Goal: Task Accomplishment & Management: Complete application form

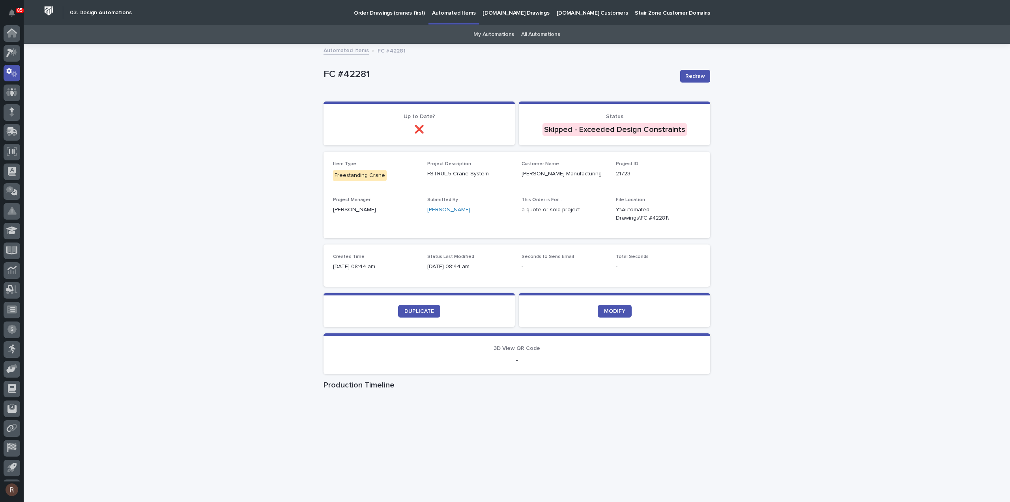
scroll to position [17, 0]
click at [7, 57] on icon at bounding box center [11, 55] width 11 height 9
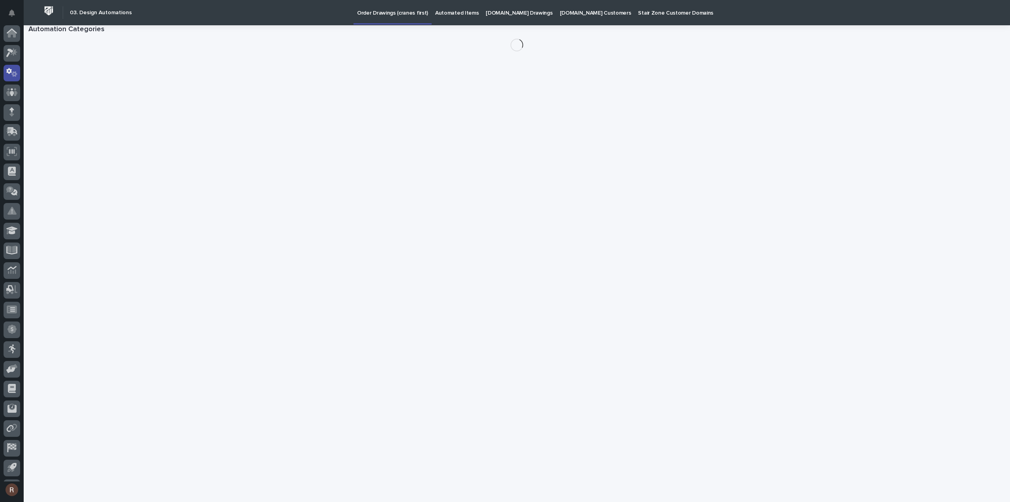
scroll to position [17, 0]
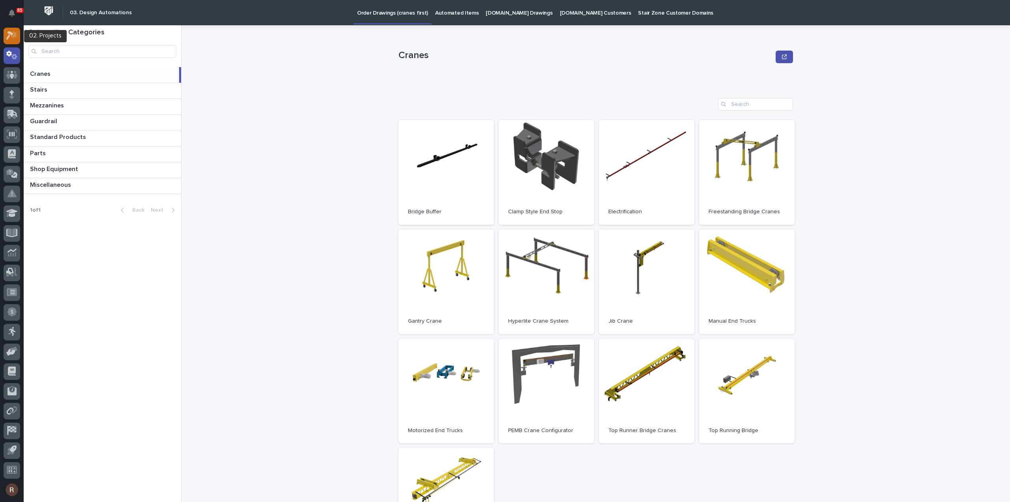
click at [14, 40] on div at bounding box center [12, 36] width 17 height 17
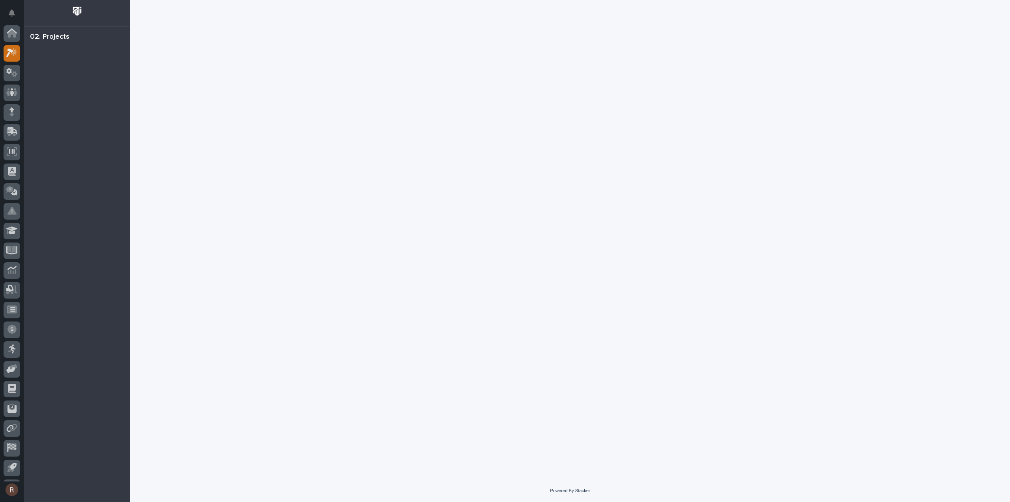
scroll to position [17, 0]
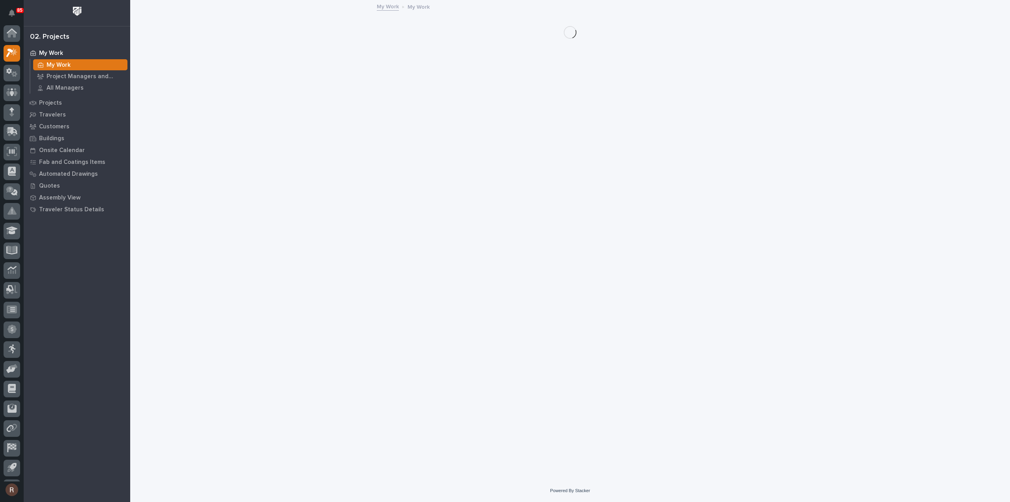
scroll to position [17, 0]
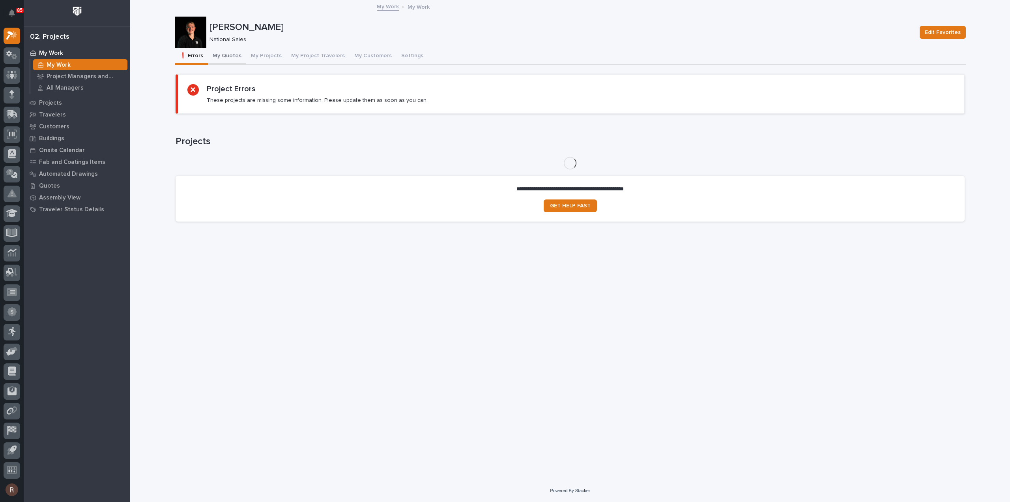
click at [223, 58] on button "My Quotes" at bounding box center [227, 56] width 38 height 17
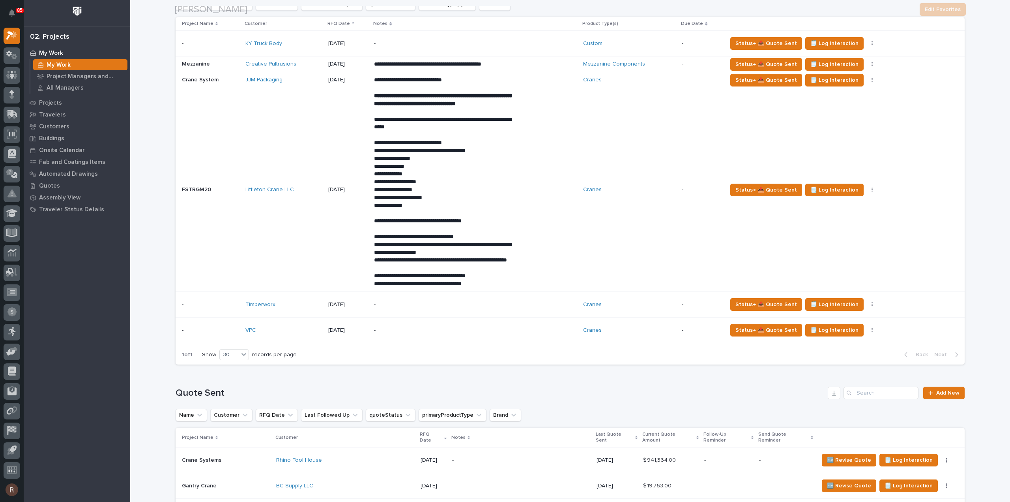
scroll to position [947, 0]
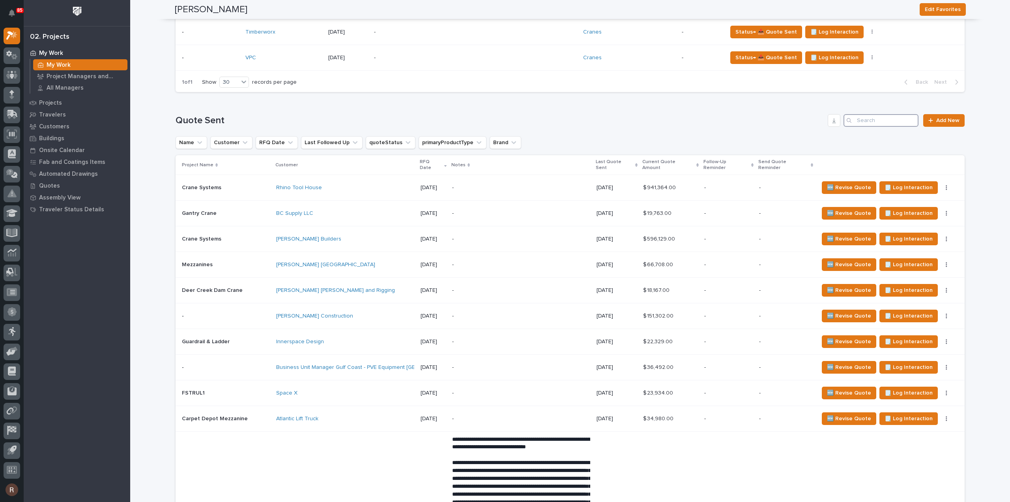
click at [865, 127] on input "Search" at bounding box center [881, 120] width 75 height 13
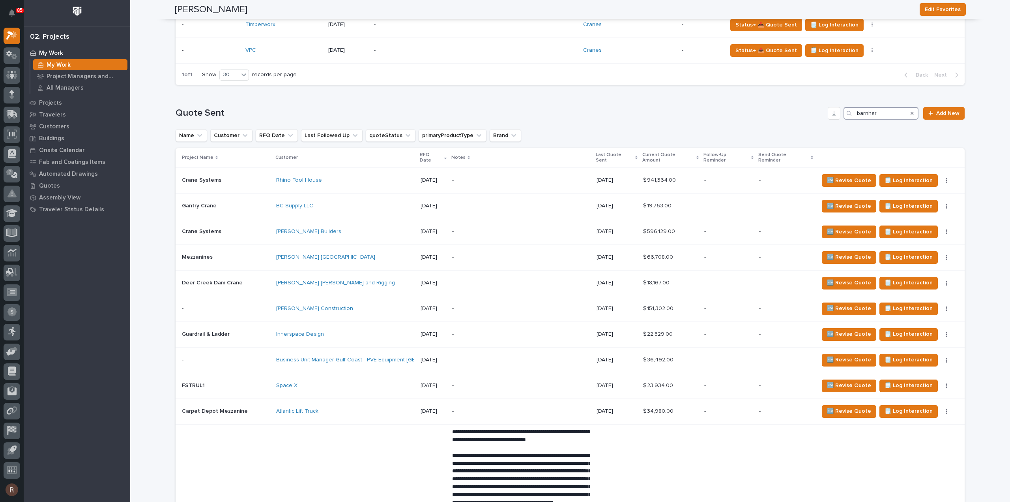
type input "[PERSON_NAME]"
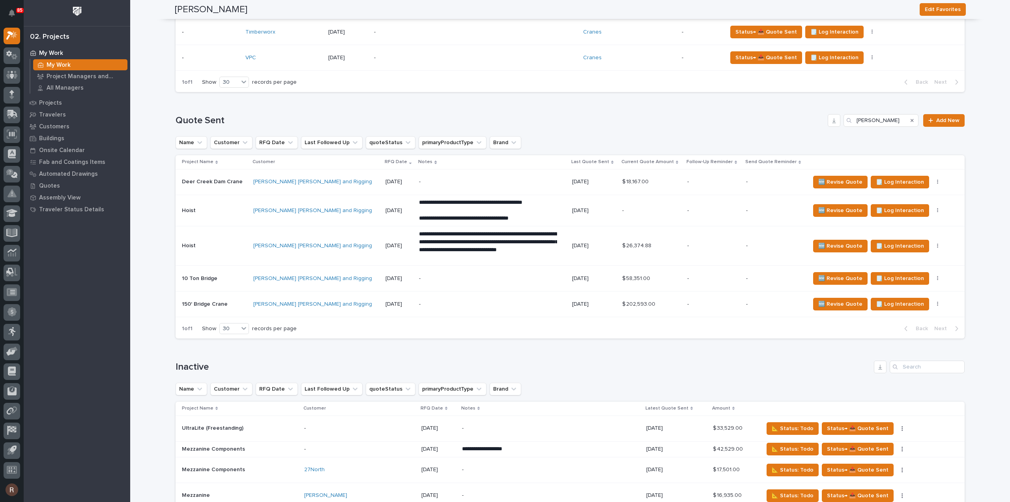
click at [419, 185] on p "-" at bounding box center [488, 181] width 138 height 7
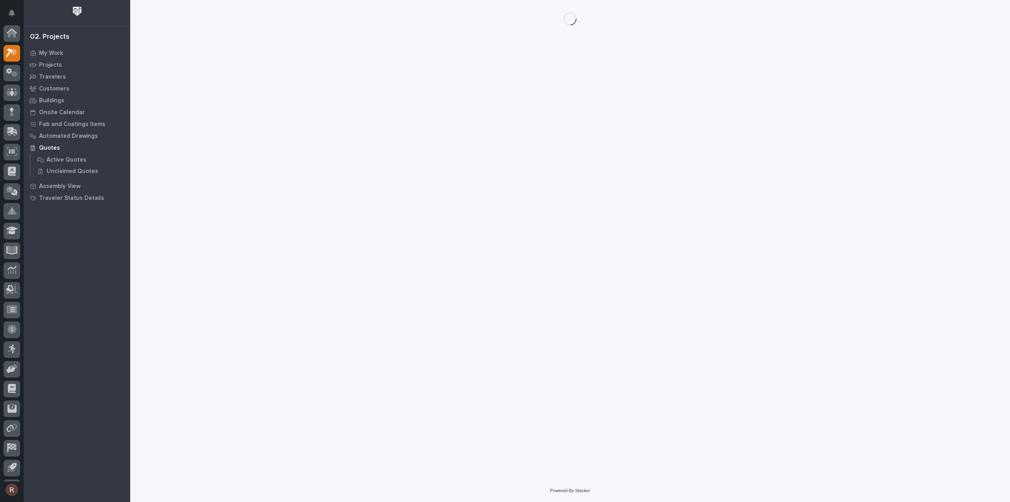
scroll to position [17, 0]
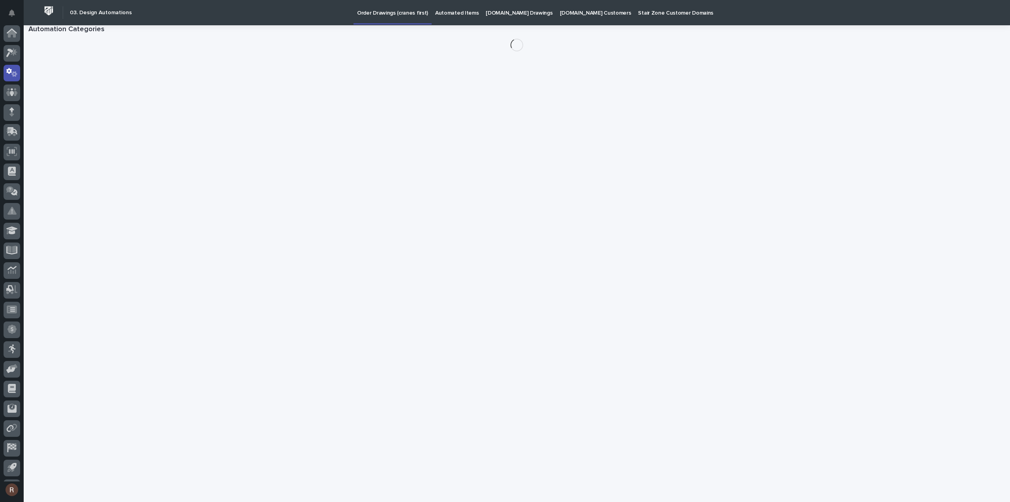
scroll to position [17, 0]
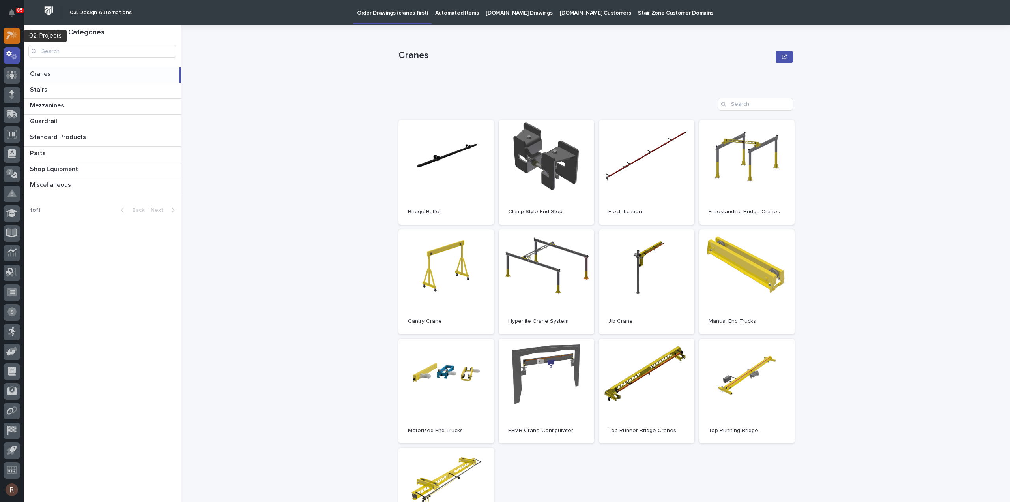
click at [6, 37] on icon at bounding box center [11, 35] width 11 height 9
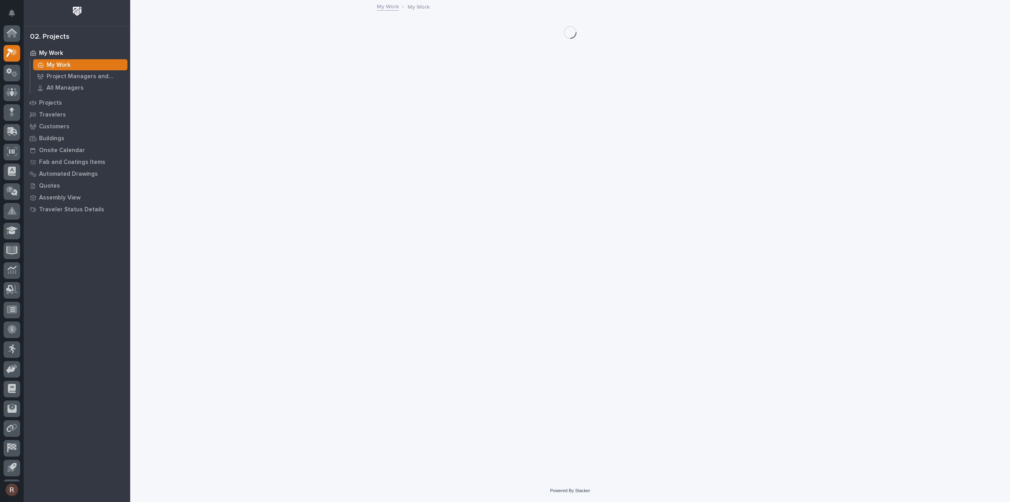
scroll to position [17, 0]
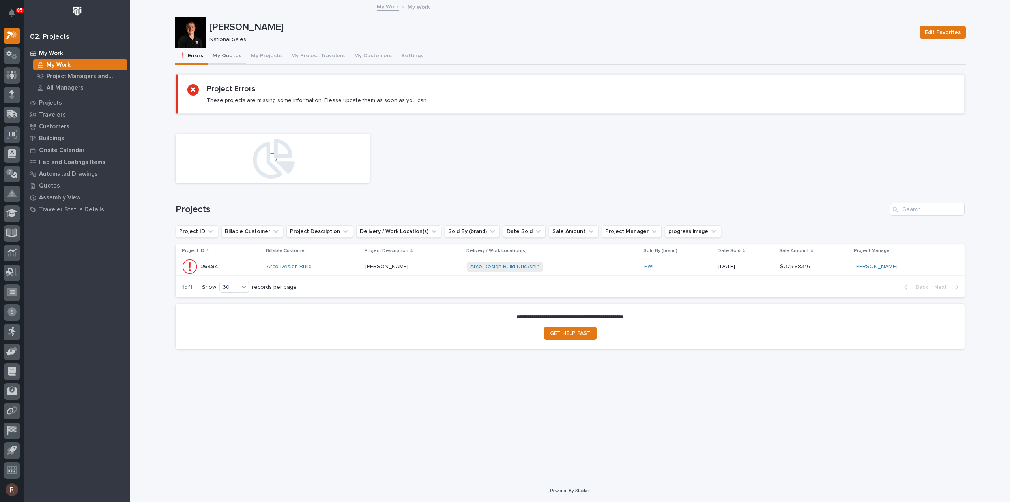
click at [227, 56] on button "My Quotes" at bounding box center [227, 56] width 38 height 17
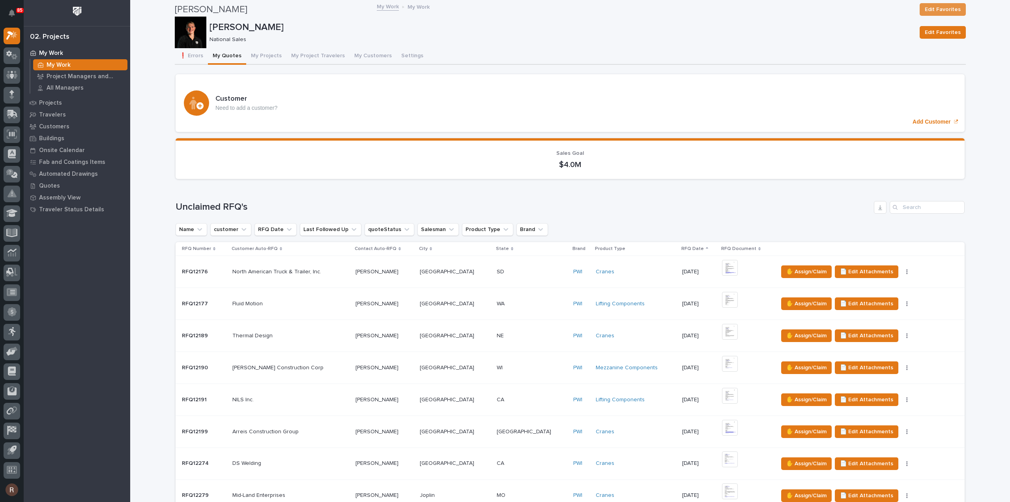
scroll to position [750, 0]
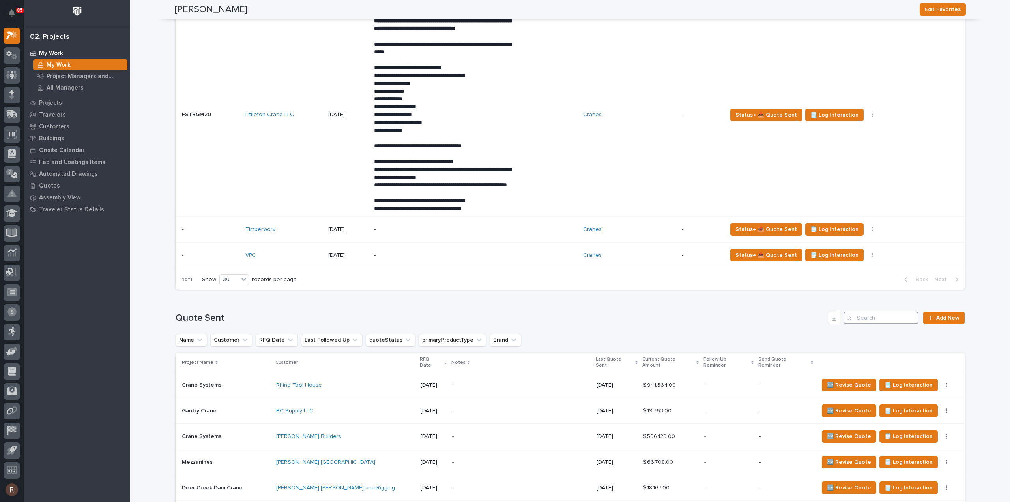
click at [904, 324] on input "Search" at bounding box center [881, 317] width 75 height 13
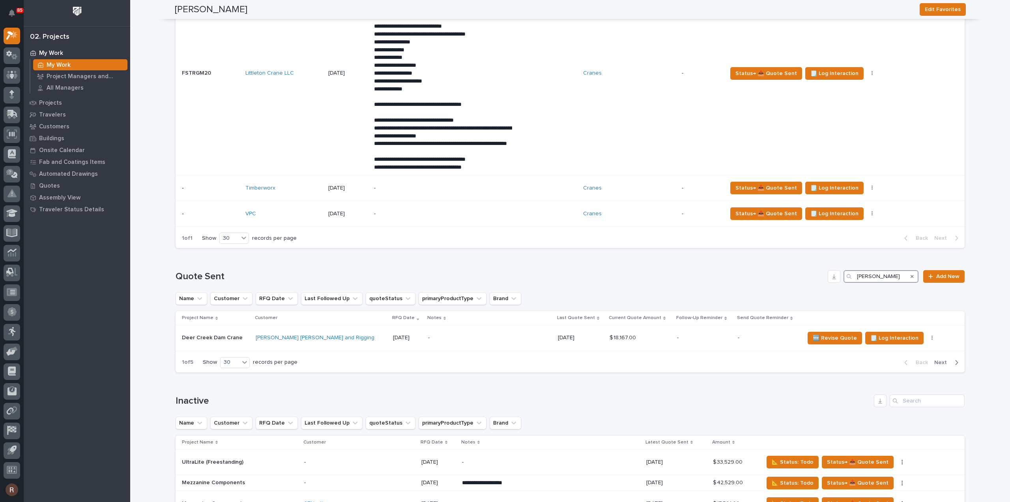
scroll to position [868, 0]
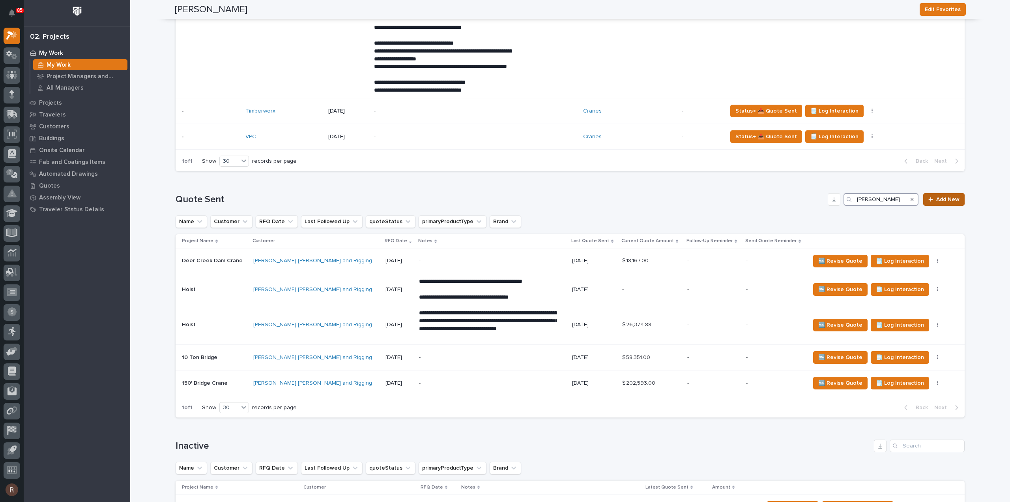
type input "[PERSON_NAME]"
click at [941, 202] on span "Add New" at bounding box center [948, 200] width 23 height 6
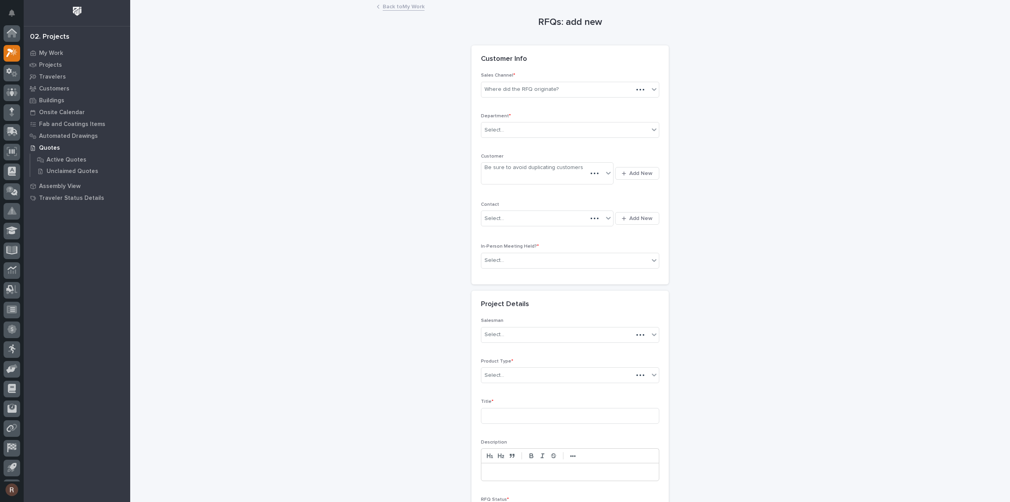
scroll to position [17, 0]
click at [509, 90] on div "Where did the RFQ originate?" at bounding box center [522, 89] width 74 height 8
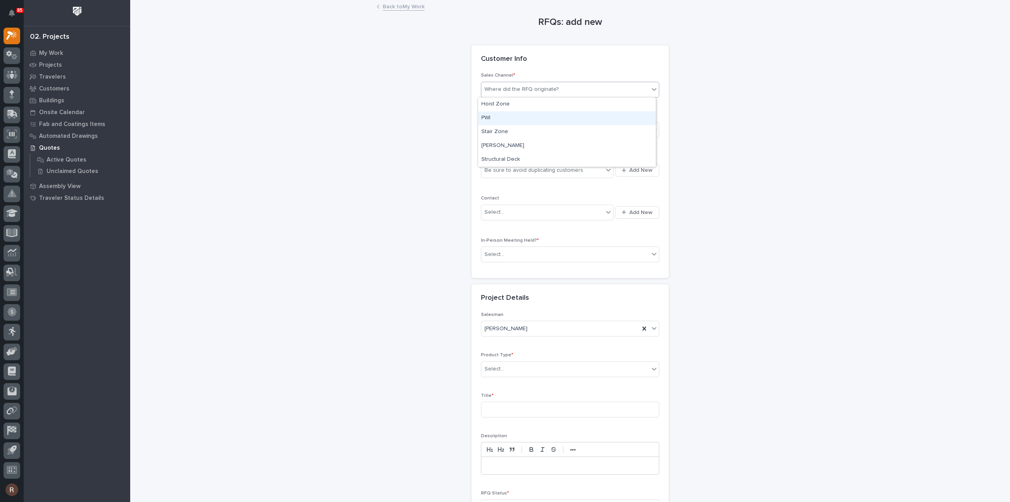
click at [494, 121] on div "PWI" at bounding box center [567, 118] width 178 height 14
click at [494, 131] on div "Select..." at bounding box center [495, 130] width 20 height 8
click at [494, 145] on span "National Sales" at bounding box center [502, 143] width 40 height 9
click at [494, 172] on div "Be sure to avoid duplicating customers" at bounding box center [534, 170] width 99 height 8
type input "*****"
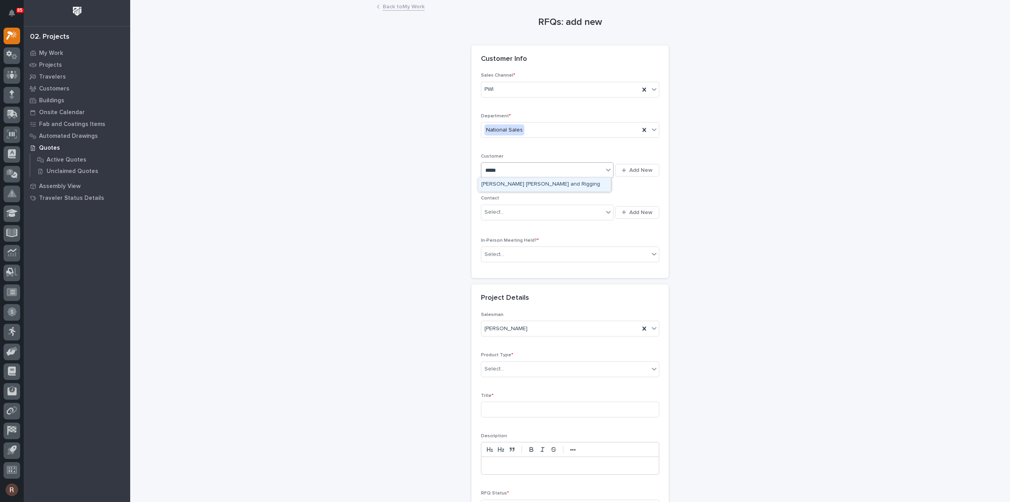
click at [530, 185] on div "[PERSON_NAME] [PERSON_NAME] and Rigging" at bounding box center [544, 185] width 133 height 14
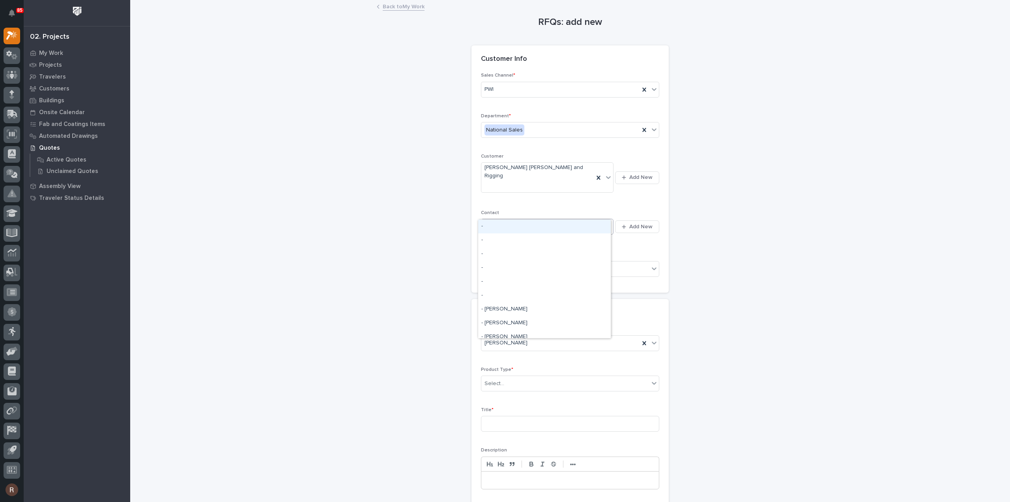
click at [527, 219] on div "Select..." at bounding box center [547, 227] width 133 height 16
type input "**********"
click at [522, 262] on div "Select..." at bounding box center [566, 268] width 168 height 13
click at [504, 277] on div "No" at bounding box center [567, 282] width 178 height 14
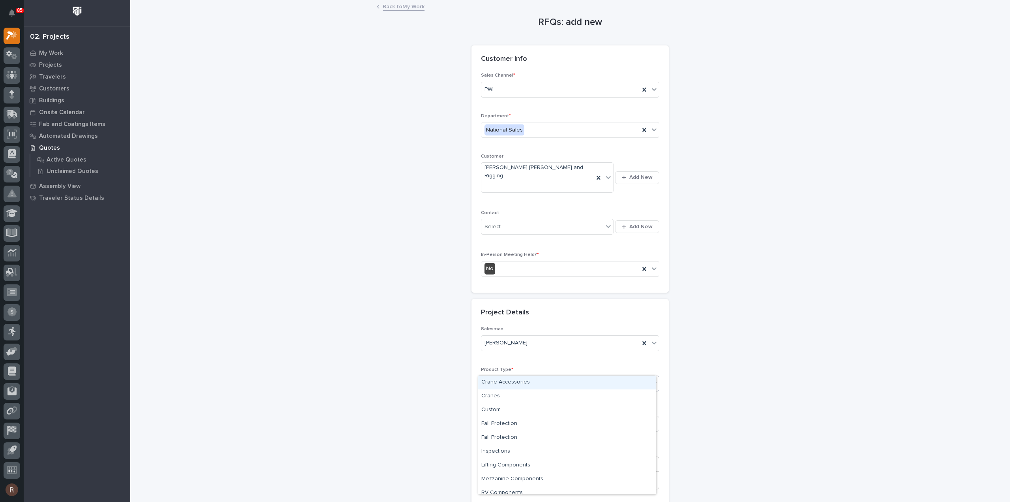
click at [497, 377] on div "Select..." at bounding box center [566, 383] width 168 height 13
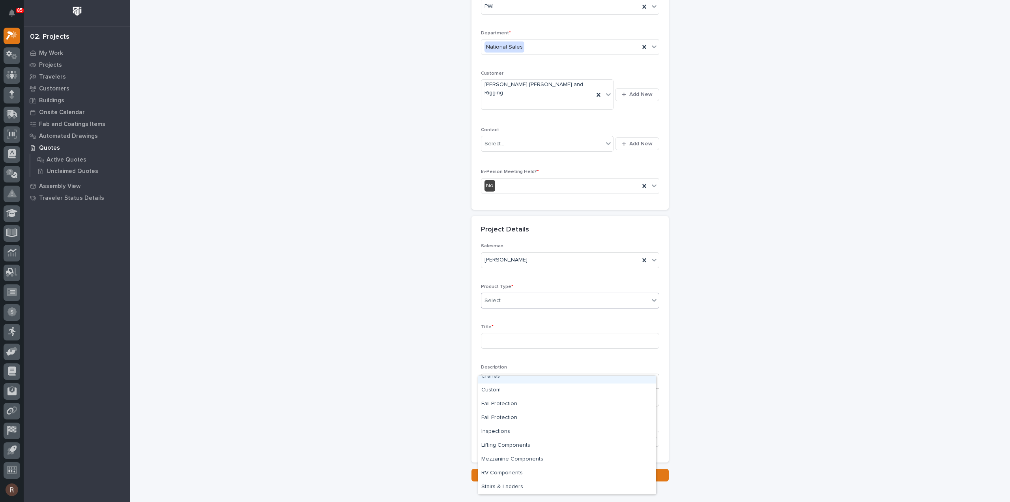
scroll to position [107, 0]
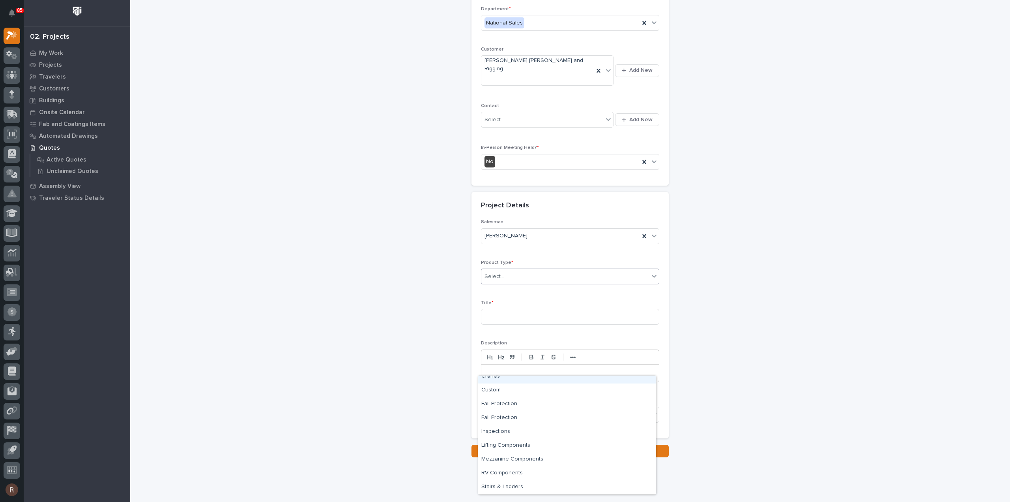
click at [598, 270] on div "Select..." at bounding box center [566, 276] width 168 height 13
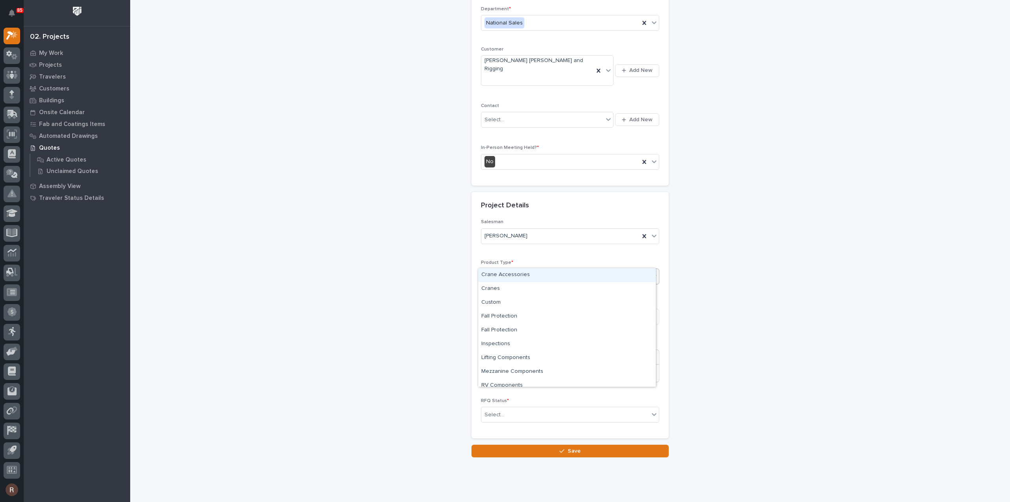
click at [598, 270] on div "Select..." at bounding box center [566, 276] width 168 height 13
type input "*"
type input "*****"
click at [524, 275] on div "Crane Accessories" at bounding box center [567, 275] width 178 height 14
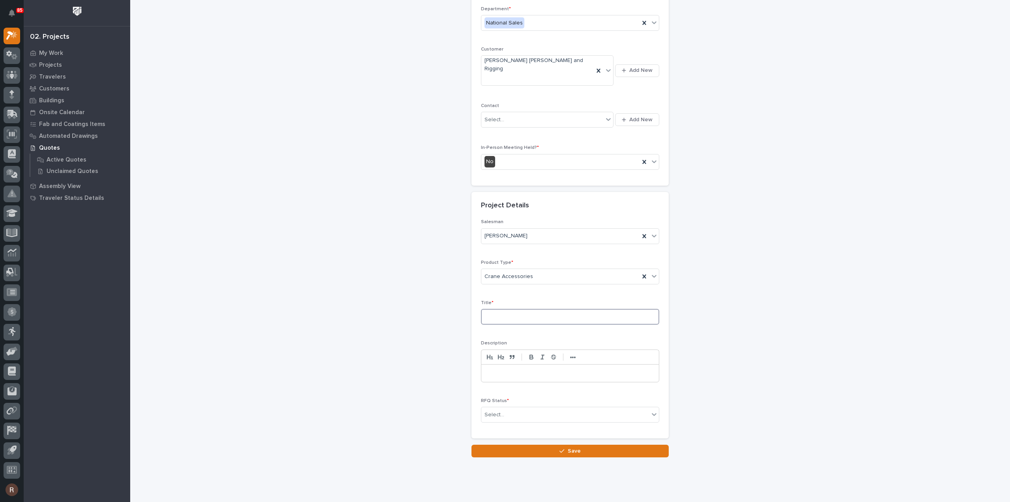
click at [506, 309] on input at bounding box center [570, 317] width 178 height 16
drag, startPoint x: 549, startPoint y: 302, endPoint x: 263, endPoint y: 294, distance: 285.9
click at [263, 294] on div "RFQs: add new Loading... Saving… Loading... Saving… Loading... Saving… Customer…" at bounding box center [570, 175] width 791 height 563
type input "[PERSON_NAME] Wire Rope Hoist"
click at [517, 408] on div "Select..." at bounding box center [566, 414] width 168 height 13
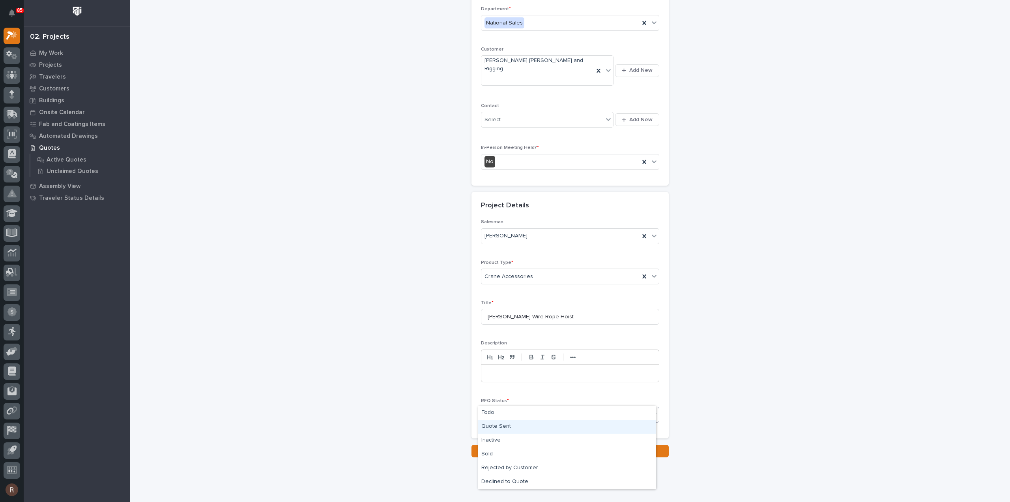
click at [498, 425] on div "Quote Sent" at bounding box center [567, 427] width 178 height 14
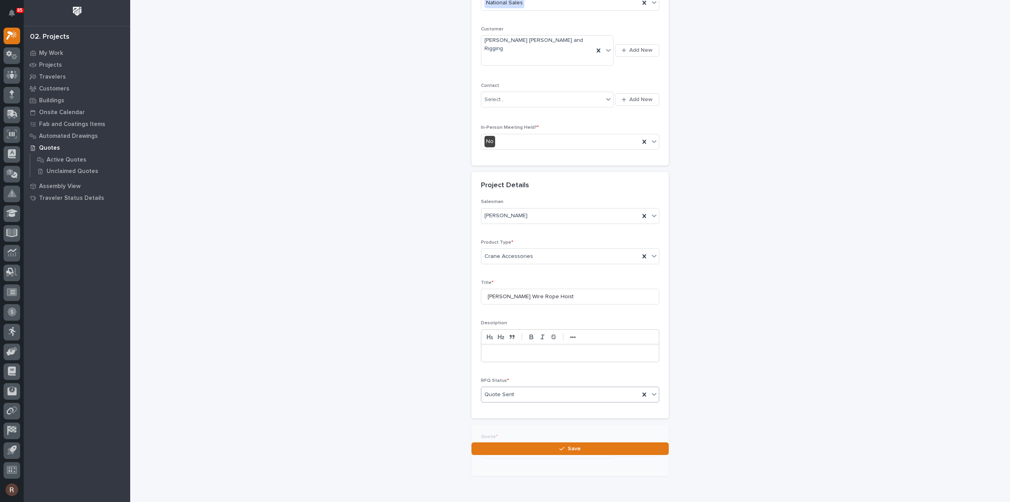
scroll to position [136, 0]
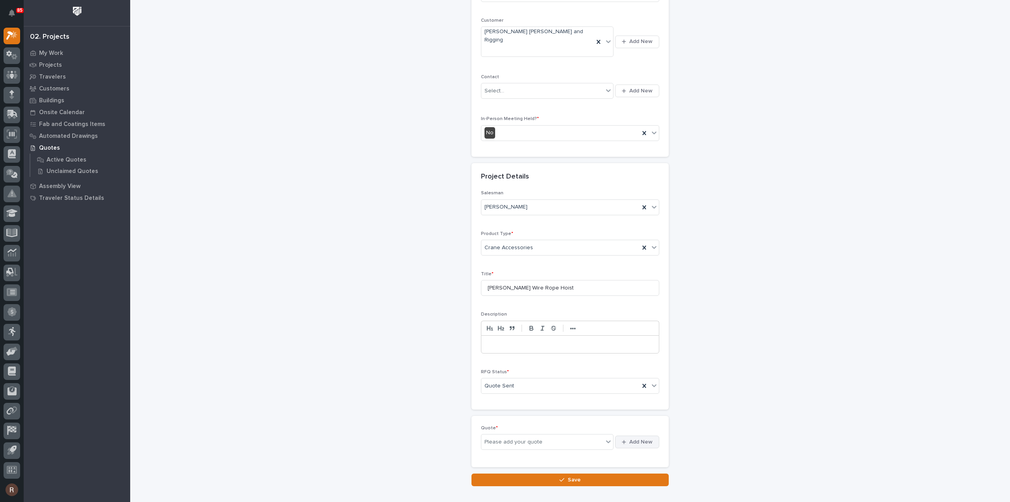
click at [626, 435] on button "Add New" at bounding box center [637, 441] width 44 height 13
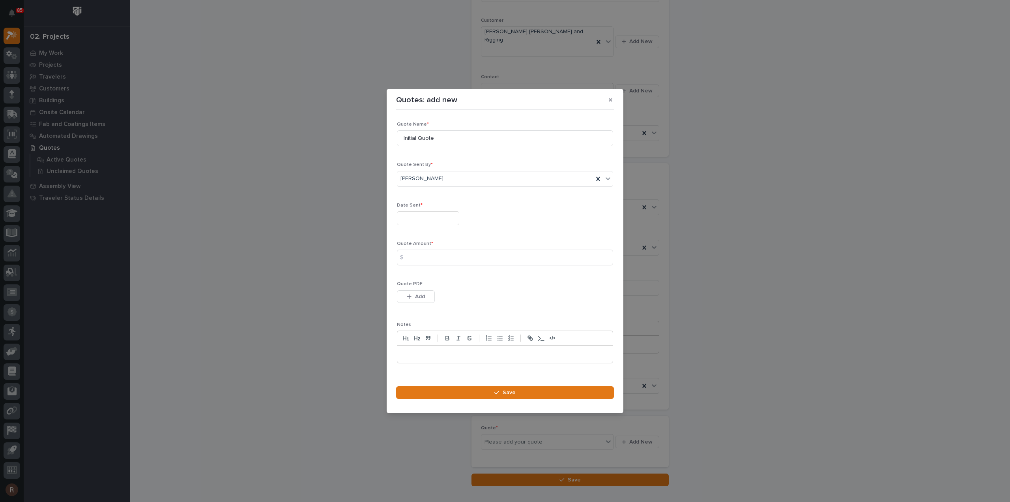
click at [425, 217] on input "text" at bounding box center [428, 218] width 62 height 14
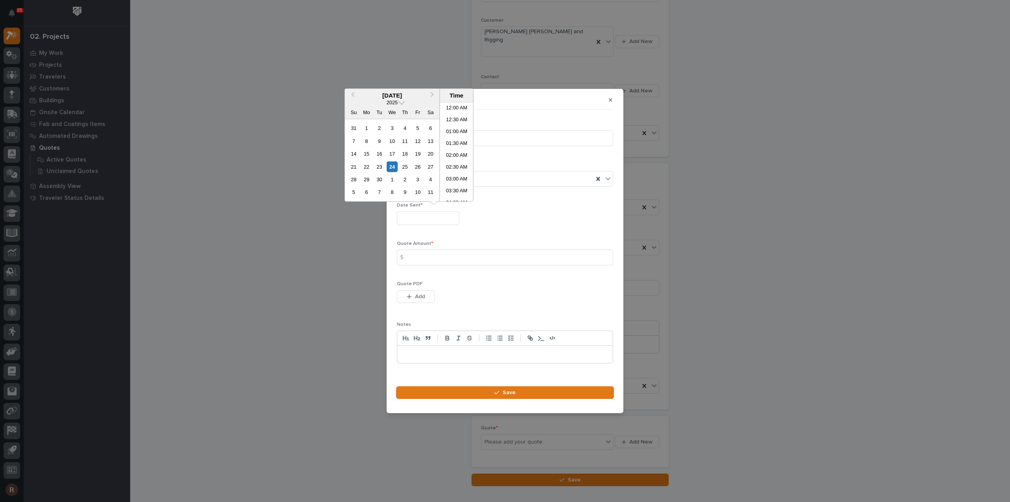
scroll to position [264, 0]
click at [392, 156] on div "17" at bounding box center [392, 153] width 11 height 11
type input "**********"
click at [420, 260] on input at bounding box center [505, 257] width 216 height 16
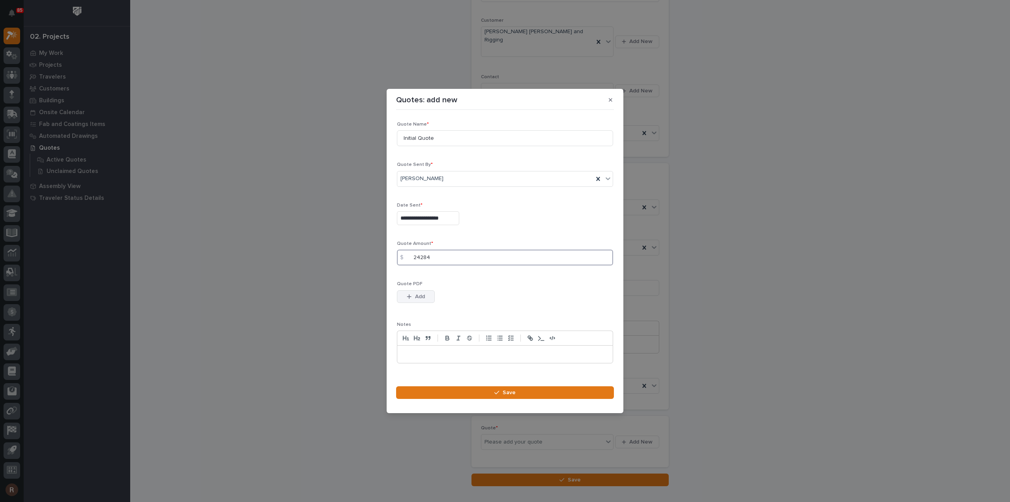
type input "24284"
click at [419, 298] on span "Add" at bounding box center [420, 296] width 10 height 7
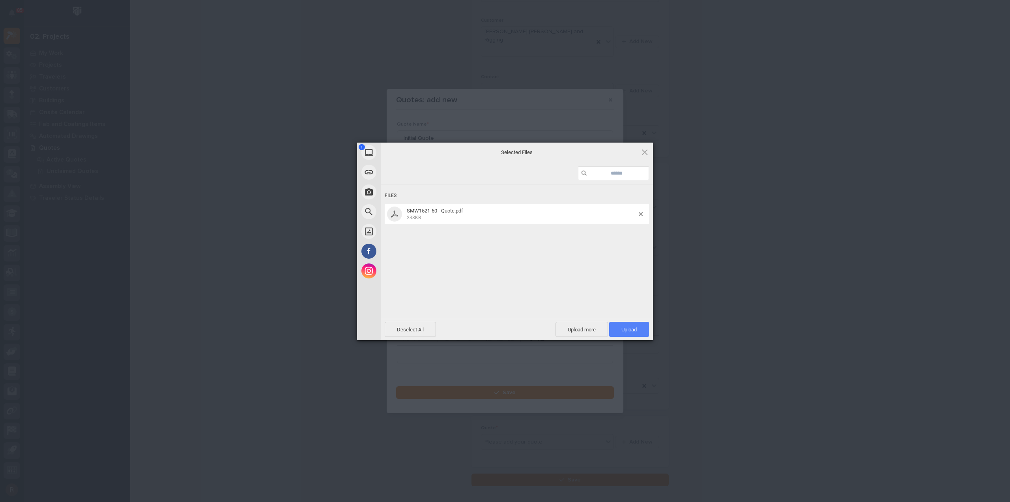
click at [632, 329] on span "Upload 1" at bounding box center [629, 329] width 15 height 6
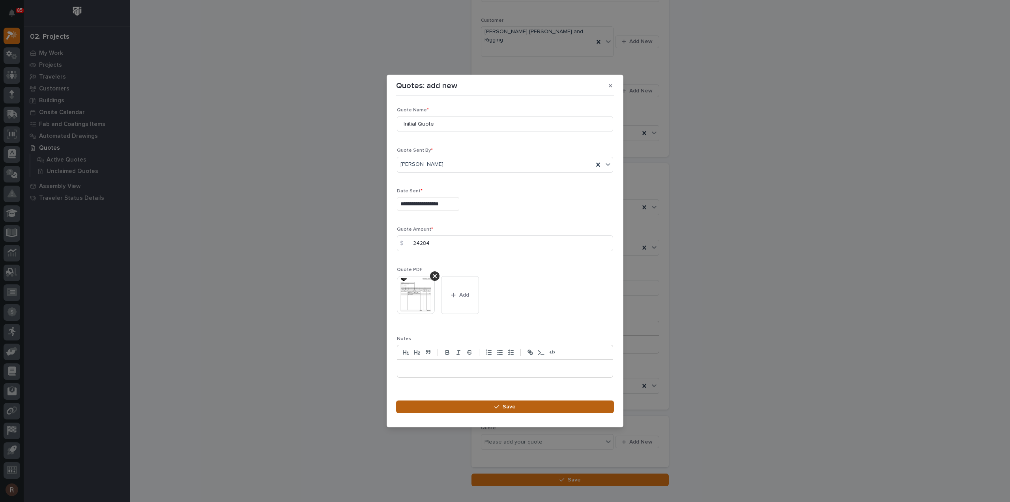
click at [481, 406] on button "Save" at bounding box center [505, 406] width 218 height 13
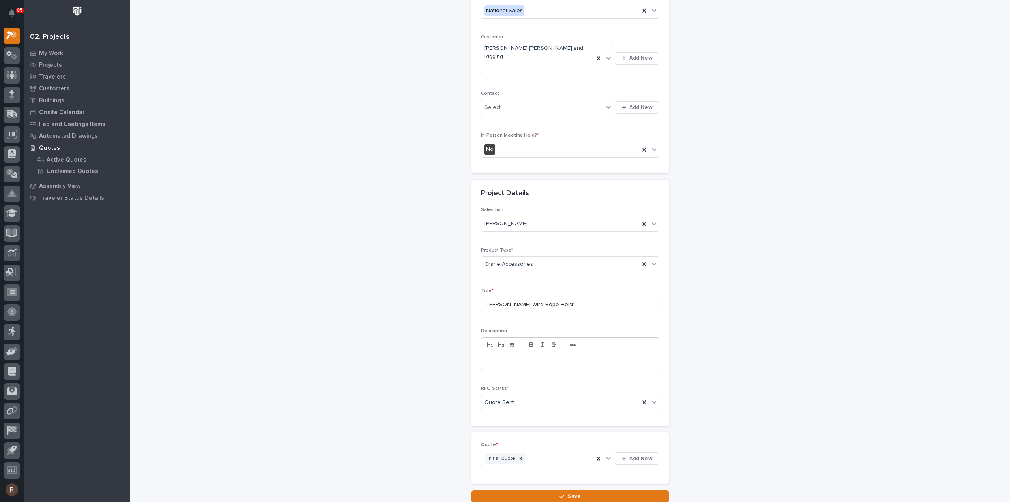
scroll to position [165, 0]
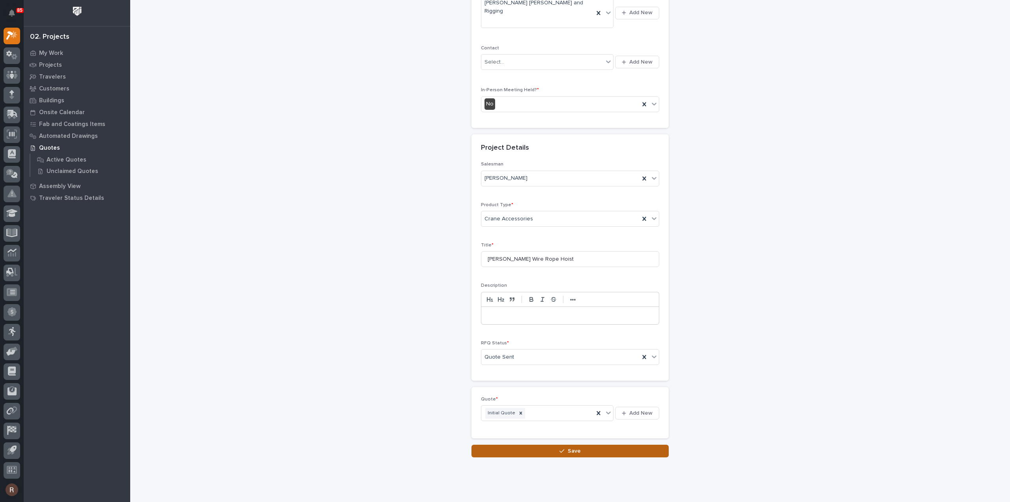
click at [552, 444] on button "Save" at bounding box center [570, 450] width 197 height 13
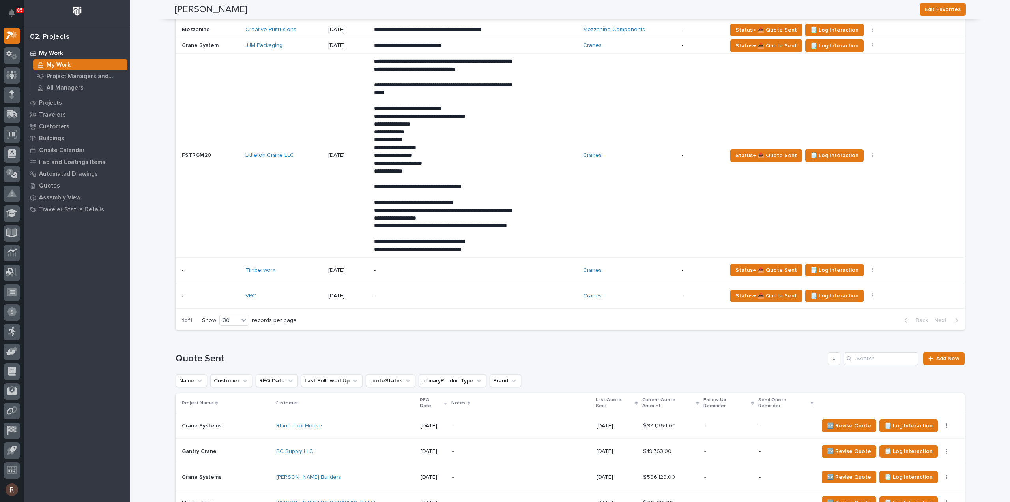
scroll to position [947, 0]
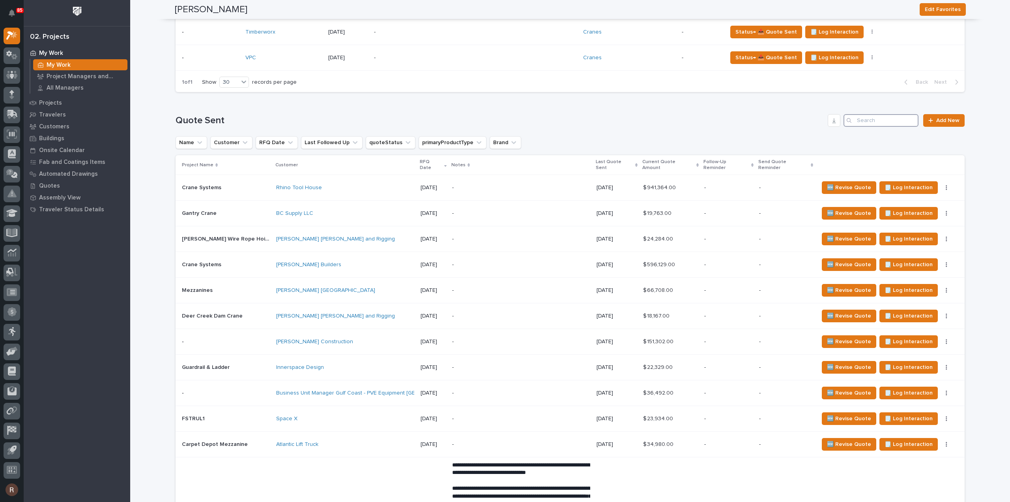
drag, startPoint x: 874, startPoint y: 126, endPoint x: 613, endPoint y: 158, distance: 262.5
click at [874, 126] on input "Search" at bounding box center [881, 120] width 75 height 13
click at [358, 237] on div "[PERSON_NAME] [PERSON_NAME] and Rigging" at bounding box center [345, 239] width 138 height 7
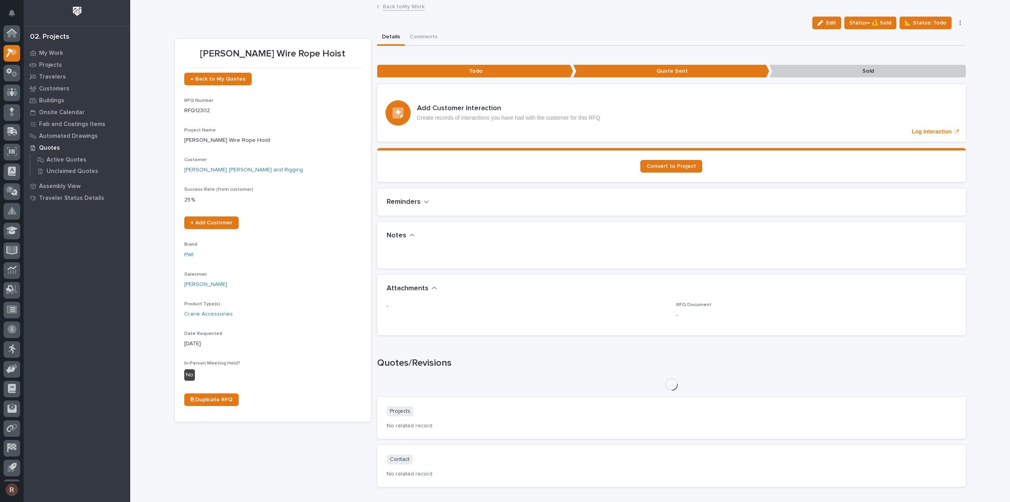
scroll to position [17, 0]
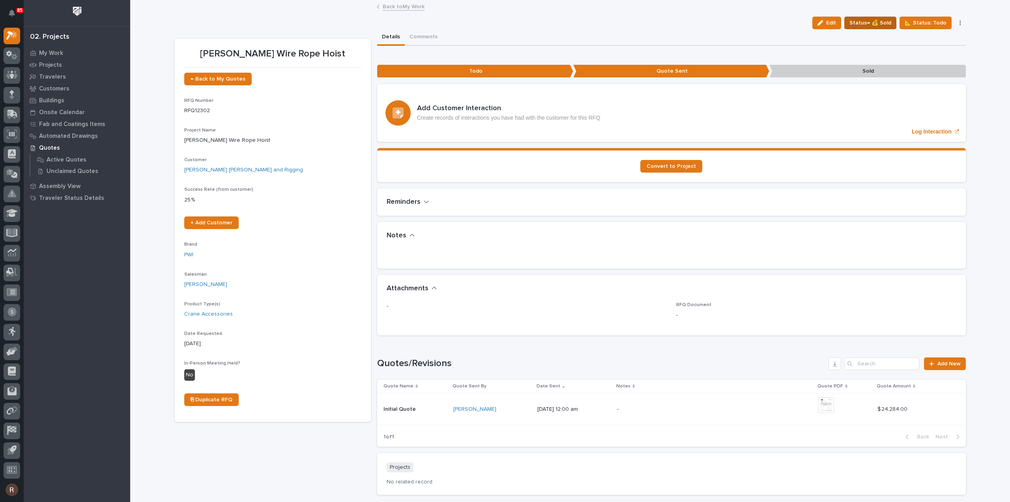
click at [865, 21] on span "Status→ 💰 Sold" at bounding box center [871, 22] width 42 height 9
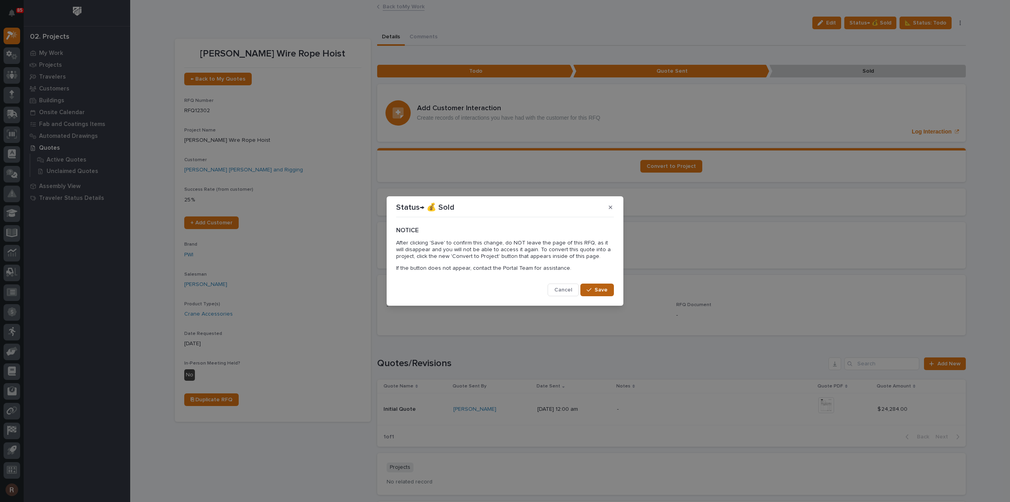
click at [592, 290] on div "button" at bounding box center [591, 290] width 8 height 6
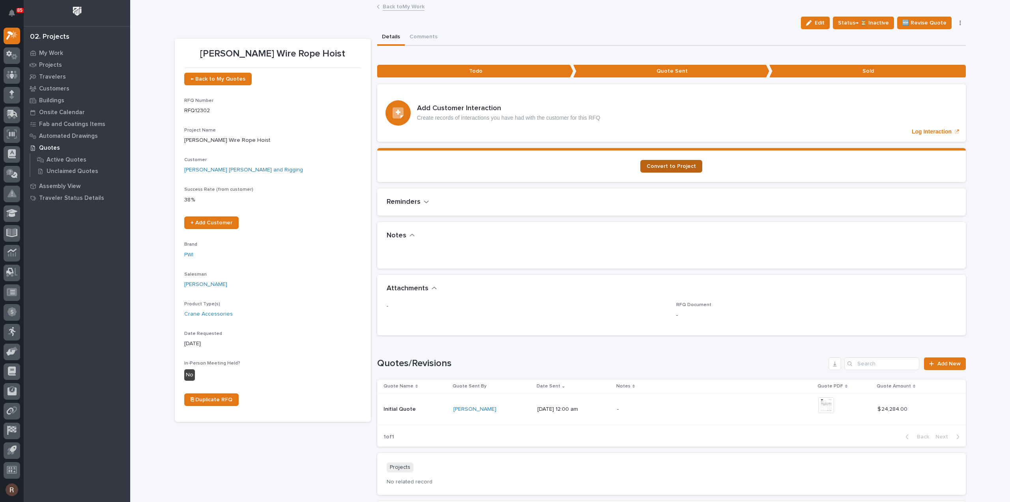
click at [686, 166] on span "Convert to Project" at bounding box center [671, 166] width 49 height 6
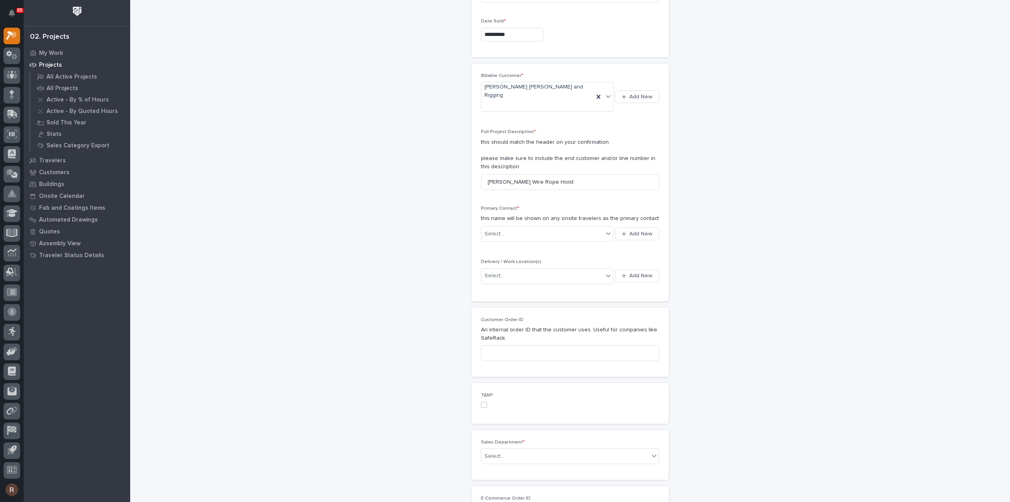
scroll to position [158, 0]
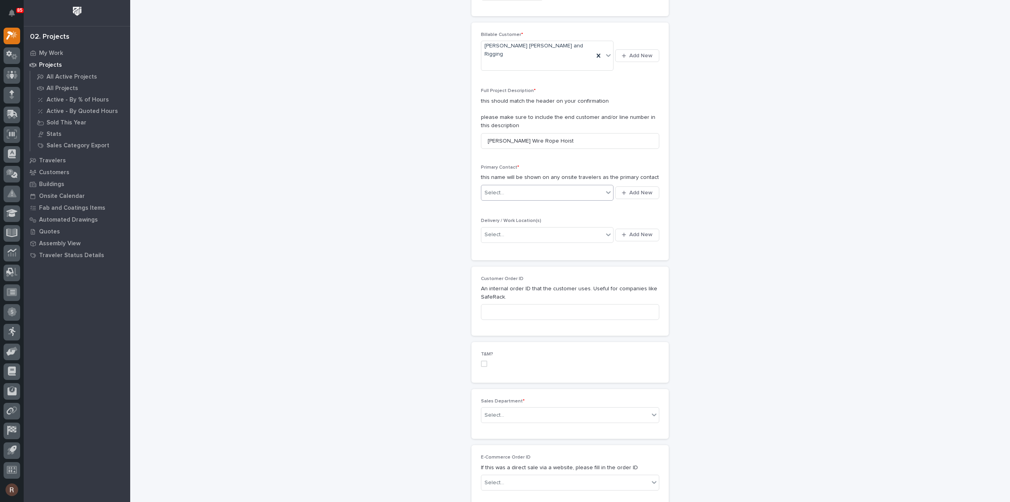
click at [515, 186] on div "Select..." at bounding box center [543, 192] width 122 height 13
click at [631, 189] on span "Add New" at bounding box center [641, 192] width 23 height 7
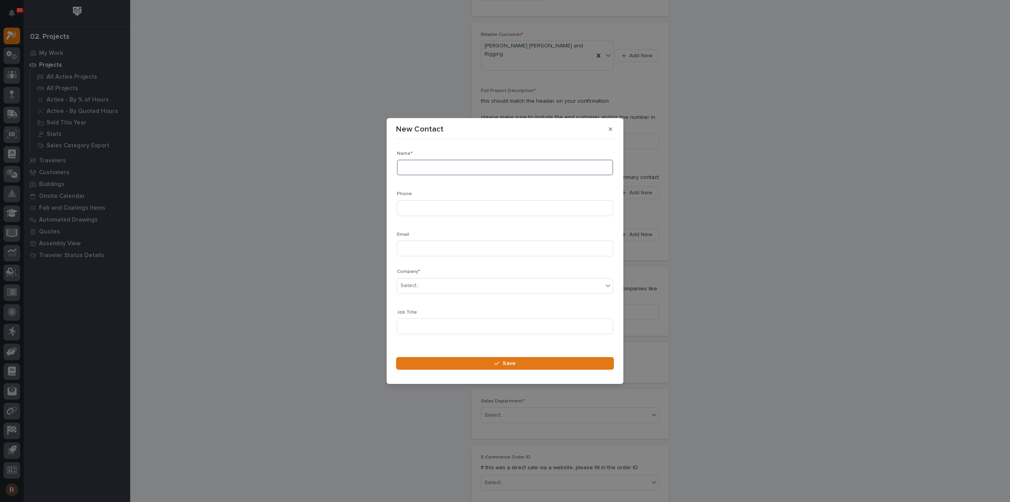
click at [454, 165] on input at bounding box center [505, 167] width 216 height 16
type input "Matthew Garner"
click at [415, 287] on div "Select..." at bounding box center [411, 285] width 20 height 8
type input "******"
click at [427, 304] on div "[PERSON_NAME] [PERSON_NAME] and Rigging" at bounding box center [502, 301] width 210 height 14
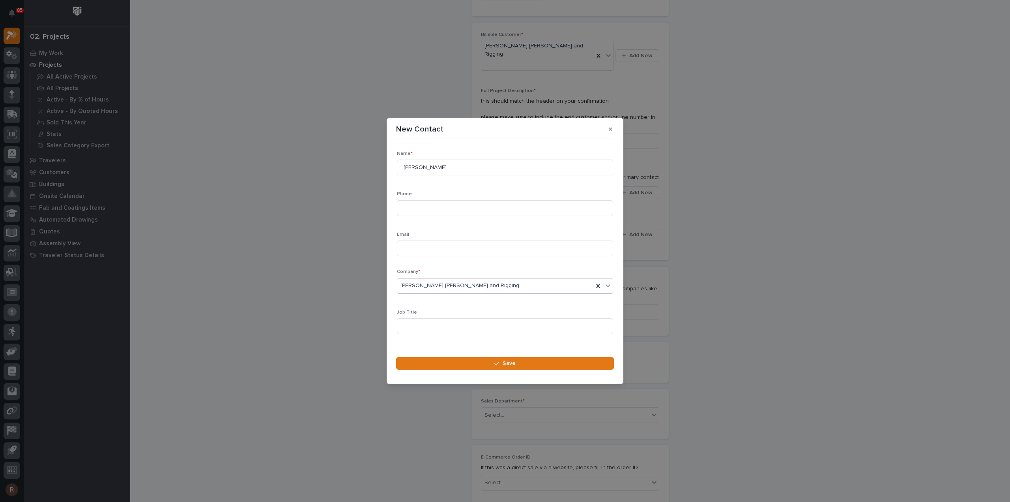
scroll to position [11, 0]
click at [418, 195] on input at bounding box center [505, 197] width 216 height 16
paste input "(901) 268-0104"
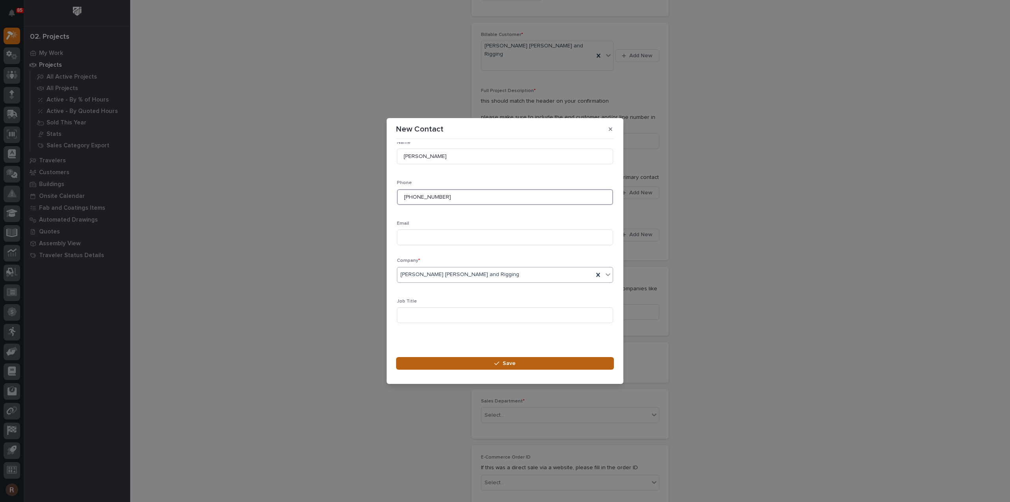
type input "(901) 268-0104"
click at [457, 364] on button "Save" at bounding box center [505, 363] width 218 height 13
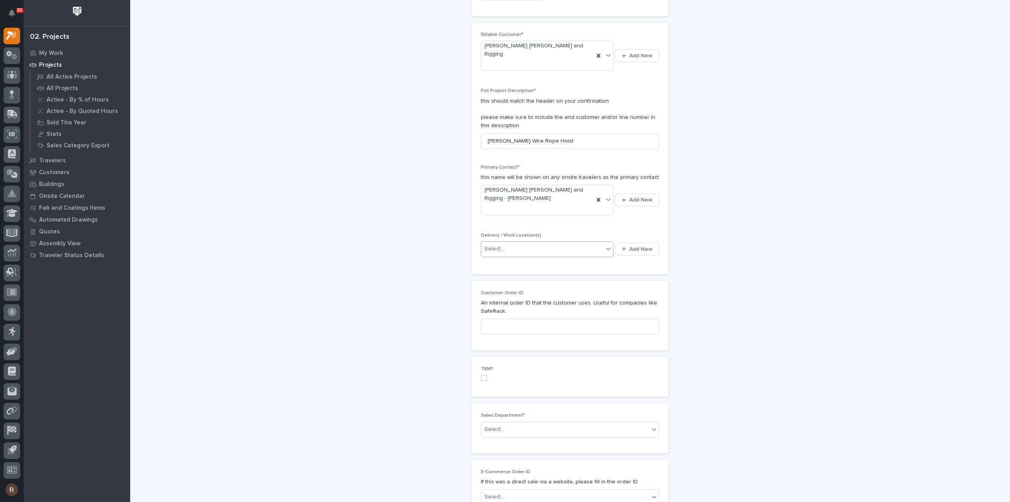
click at [544, 242] on div "Select..." at bounding box center [543, 248] width 122 height 13
type input "******"
click at [551, 251] on div "[PERSON_NAME] [PERSON_NAME] and Rigging" at bounding box center [544, 248] width 133 height 14
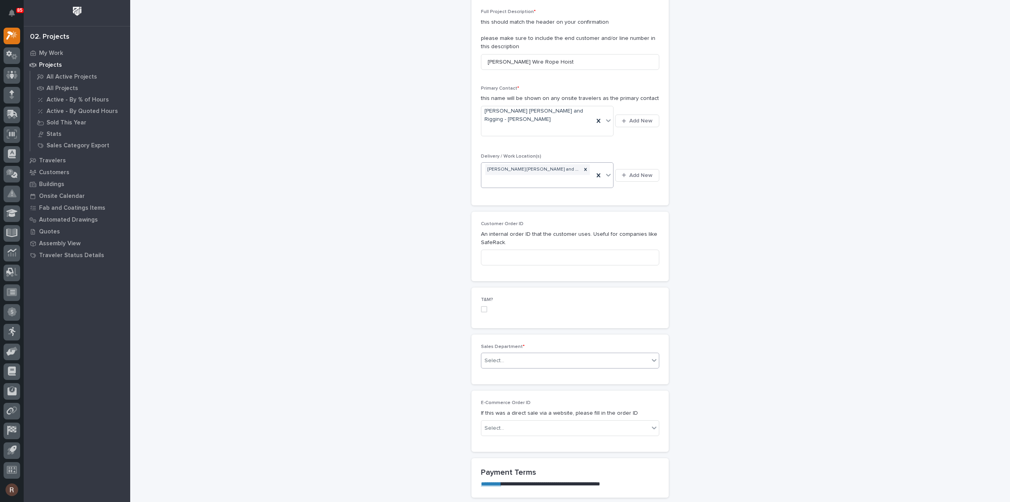
scroll to position [276, 0]
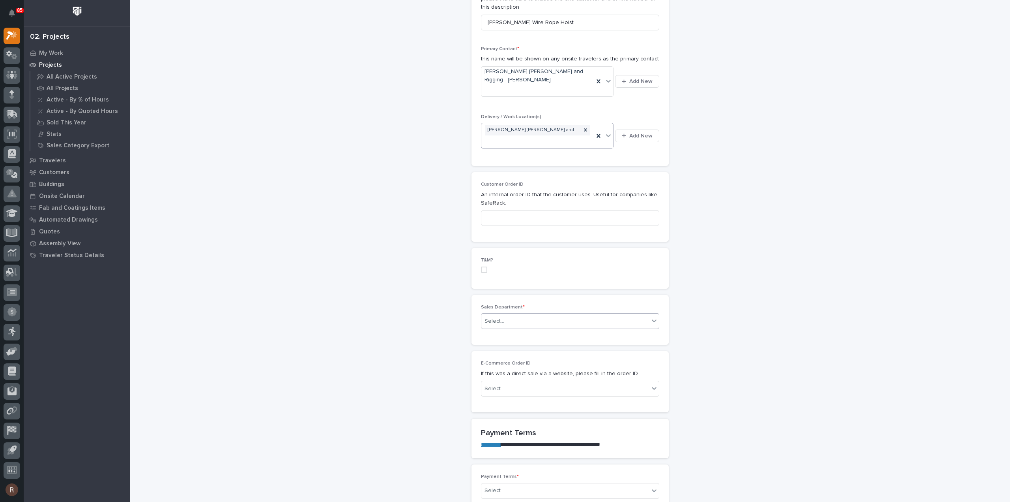
click at [505, 315] on div "Select..." at bounding box center [566, 321] width 168 height 13
click at [496, 311] on span "National Sales" at bounding box center [502, 309] width 40 height 9
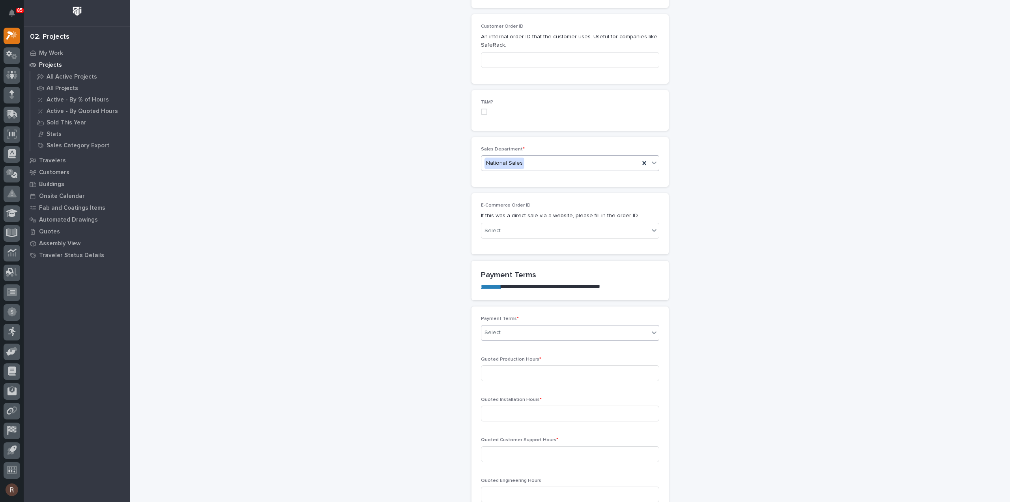
click at [505, 326] on div "Select..." at bounding box center [566, 332] width 168 height 13
click at [493, 352] on div "35/65" at bounding box center [567, 348] width 178 height 14
click at [500, 365] on input at bounding box center [570, 373] width 178 height 16
type input "0"
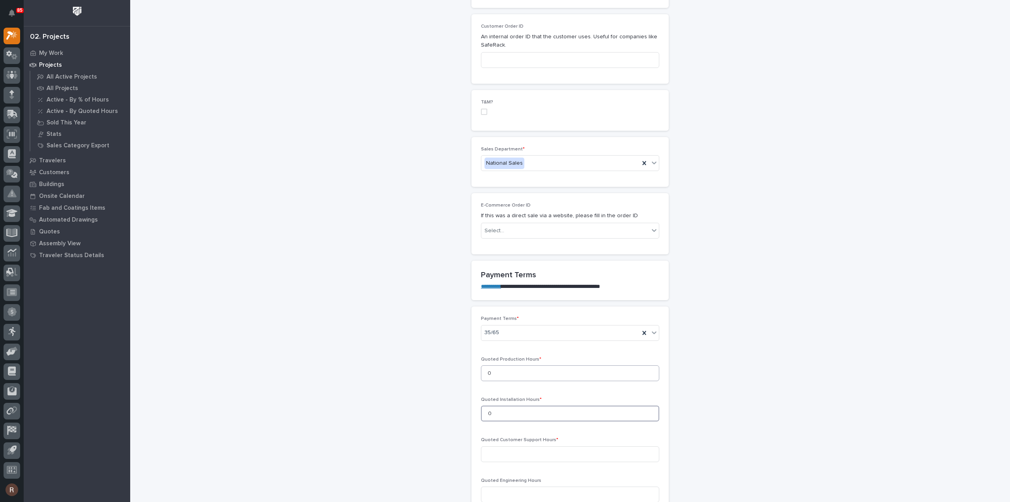
type input "0"
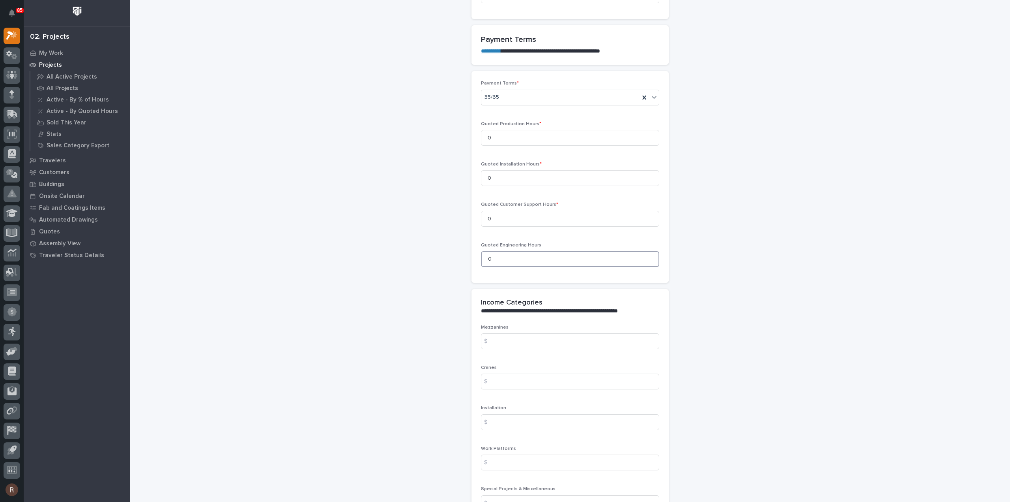
scroll to position [671, 0]
type input "0"
click at [512, 372] on input at bounding box center [570, 380] width 178 height 16
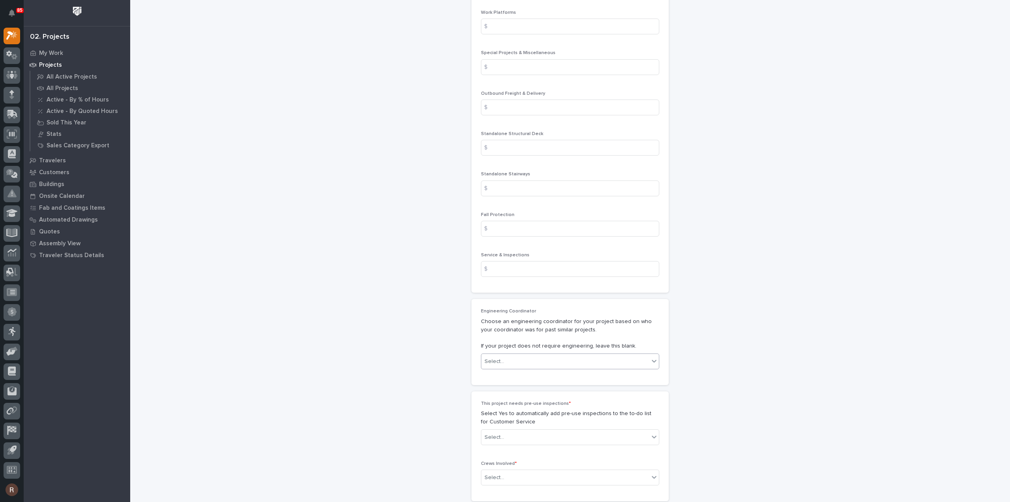
scroll to position [1184, 0]
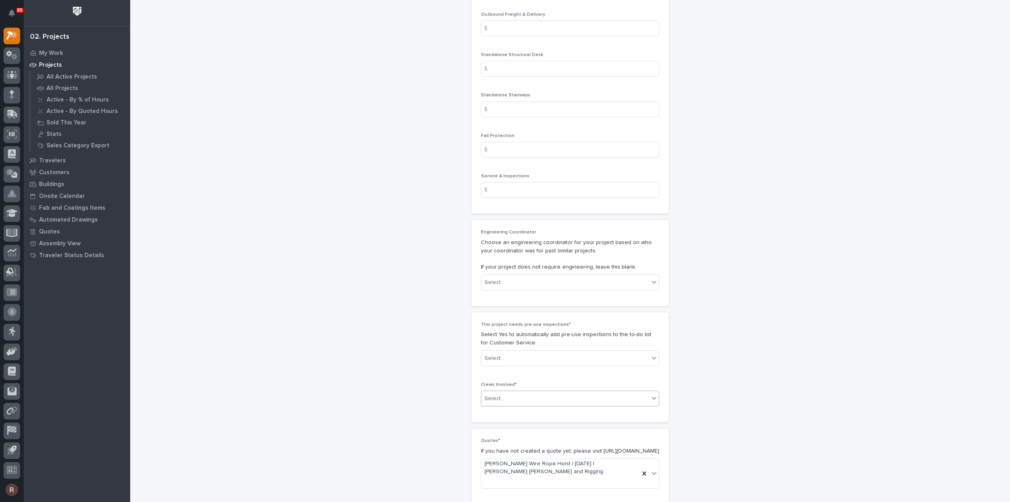
type input "24284"
click at [497, 394] on div "Select..." at bounding box center [495, 398] width 20 height 8
click at [492, 384] on div "Production" at bounding box center [567, 386] width 178 height 14
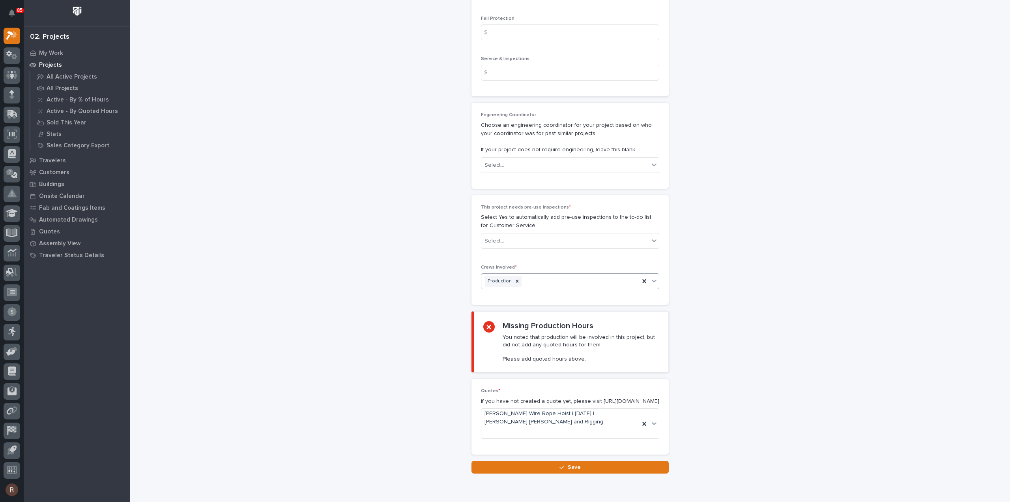
scroll to position [1302, 0]
click at [515, 277] on icon at bounding box center [518, 280] width 6 height 6
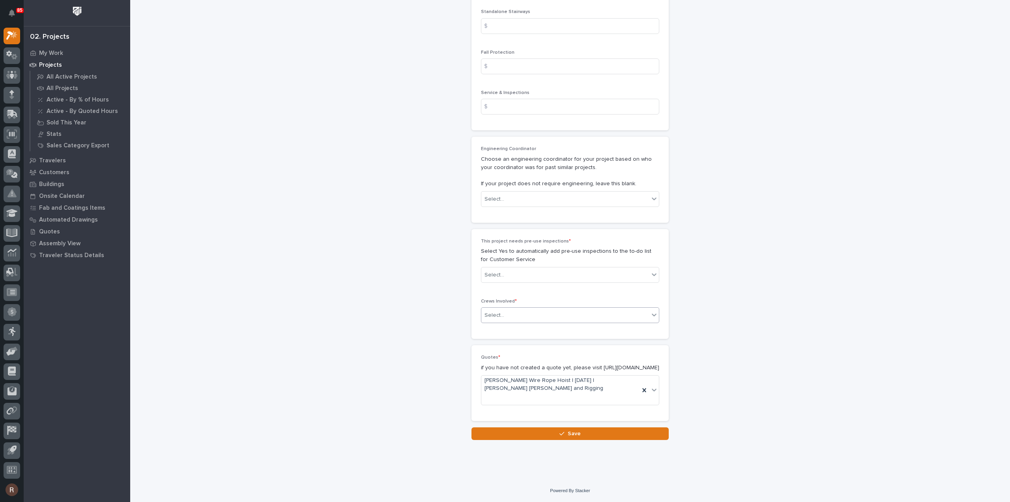
scroll to position [1247, 0]
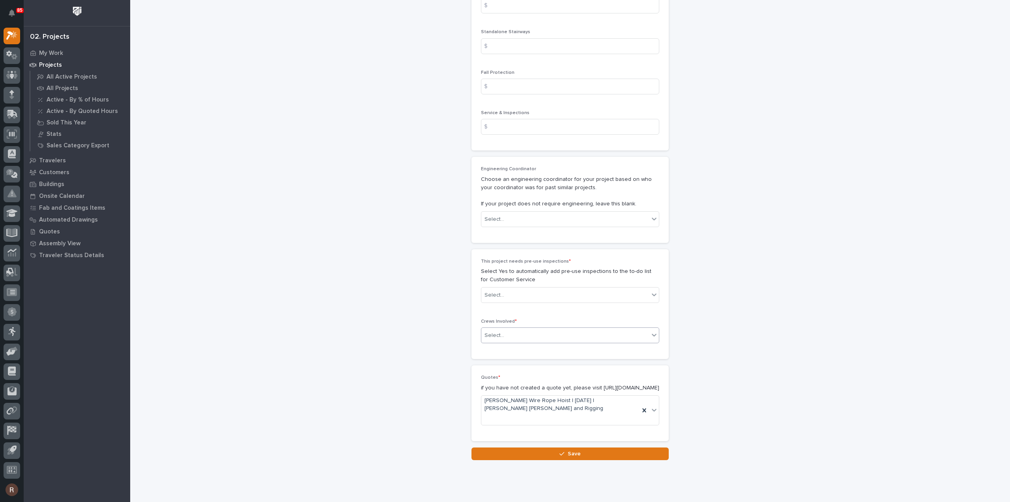
click at [578, 329] on div "Select..." at bounding box center [566, 335] width 168 height 13
click at [545, 322] on div "Production" at bounding box center [567, 323] width 178 height 14
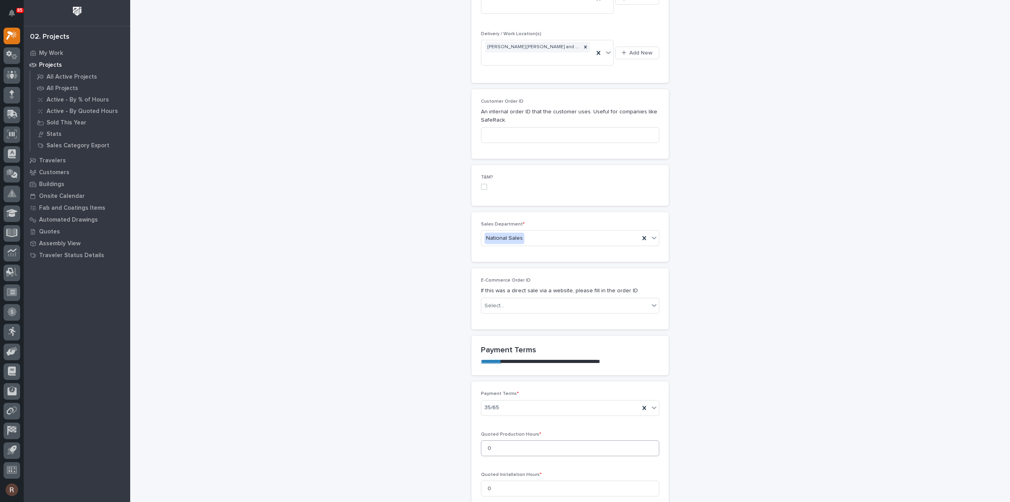
scroll to position [395, 0]
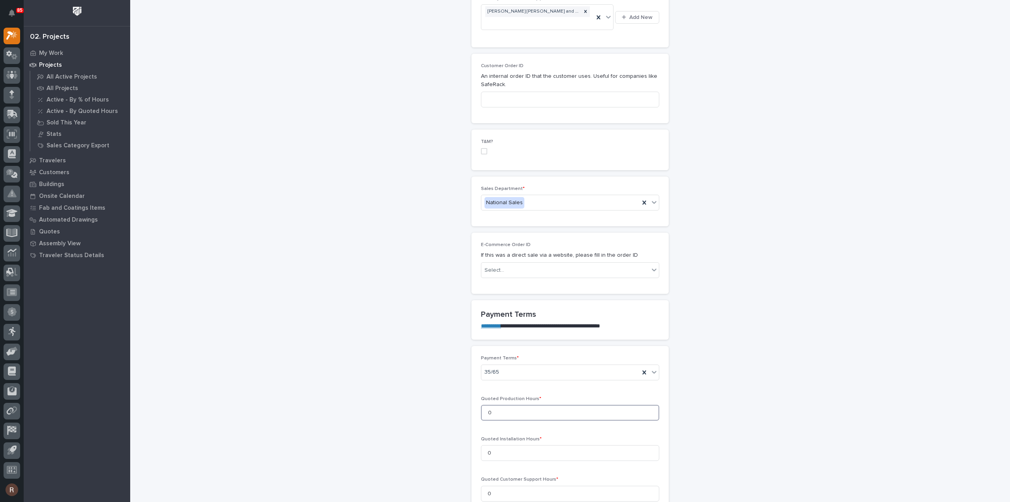
drag, startPoint x: 511, startPoint y: 390, endPoint x: 340, endPoint y: 357, distance: 174.1
click at [403, 370] on div "**********" at bounding box center [570, 493] width 791 height 1774
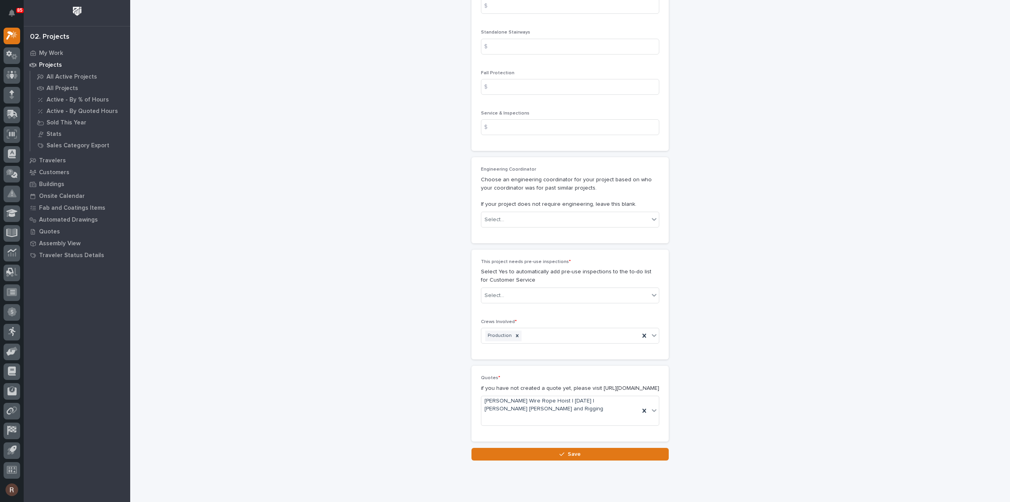
scroll to position [1247, 0]
type input "1"
click at [515, 426] on div "Loading... Saving… Quotes * if you have not created a quote yet, please visit h…" at bounding box center [570, 406] width 197 height 82
click at [553, 447] on button "Save" at bounding box center [570, 453] width 197 height 13
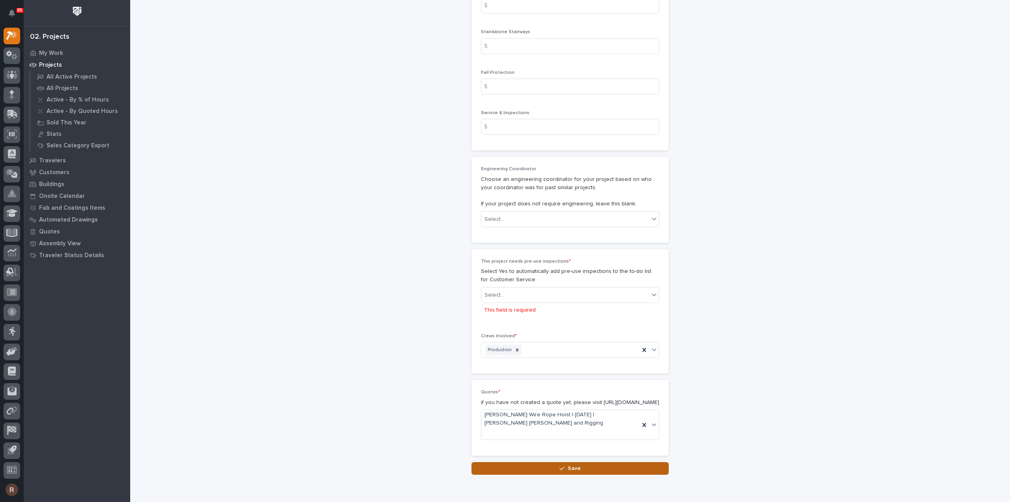
scroll to position [1262, 0]
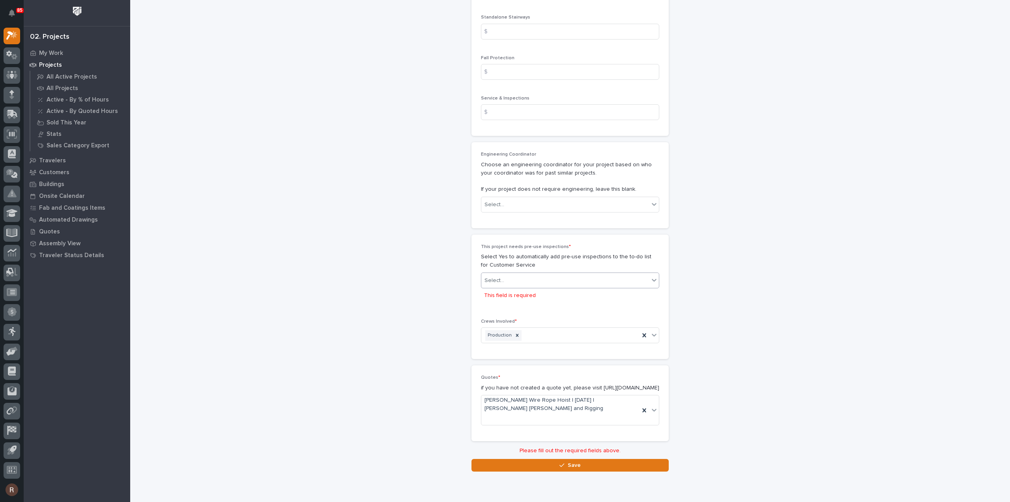
click at [562, 274] on div "Select..." at bounding box center [566, 280] width 168 height 13
click at [538, 280] on div "No" at bounding box center [567, 282] width 178 height 14
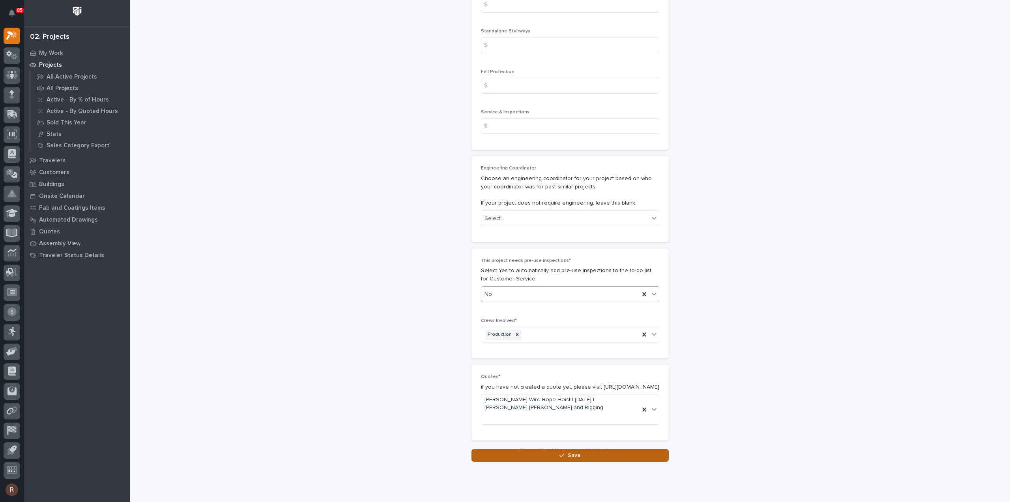
scroll to position [1247, 0]
click at [540, 447] on button "Save" at bounding box center [570, 453] width 197 height 13
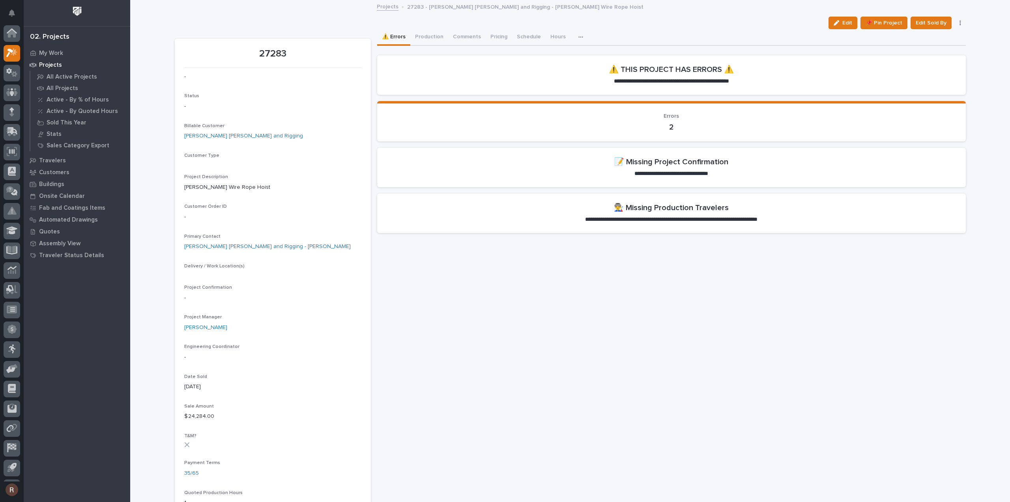
scroll to position [17, 0]
